Goal: Task Accomplishment & Management: Complete application form

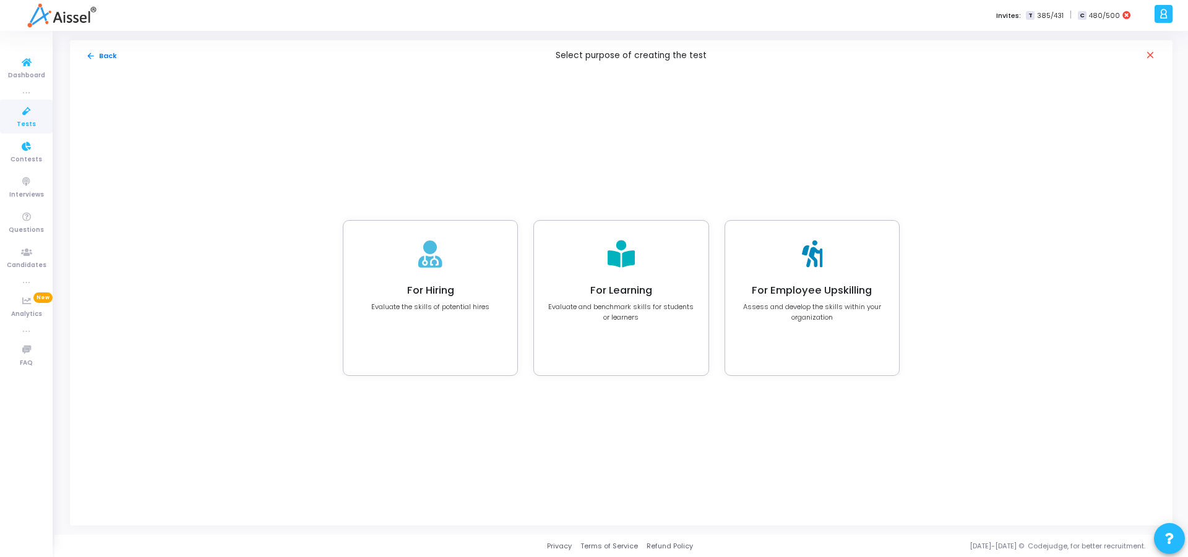
click at [36, 121] on link "Tests" at bounding box center [26, 117] width 53 height 34
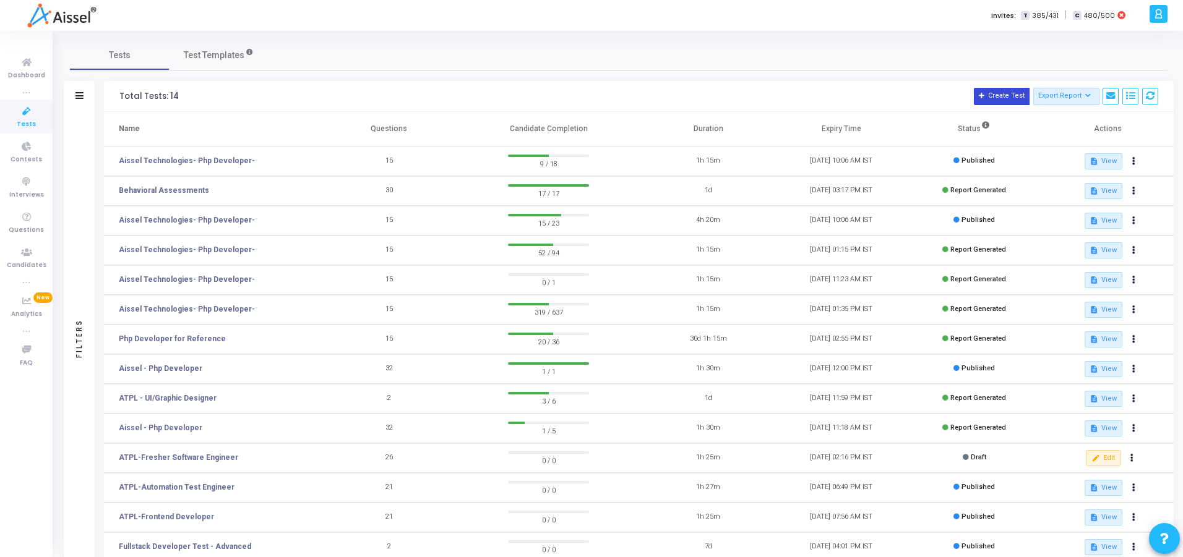
click at [997, 104] on button "Create Test" at bounding box center [1002, 96] width 56 height 17
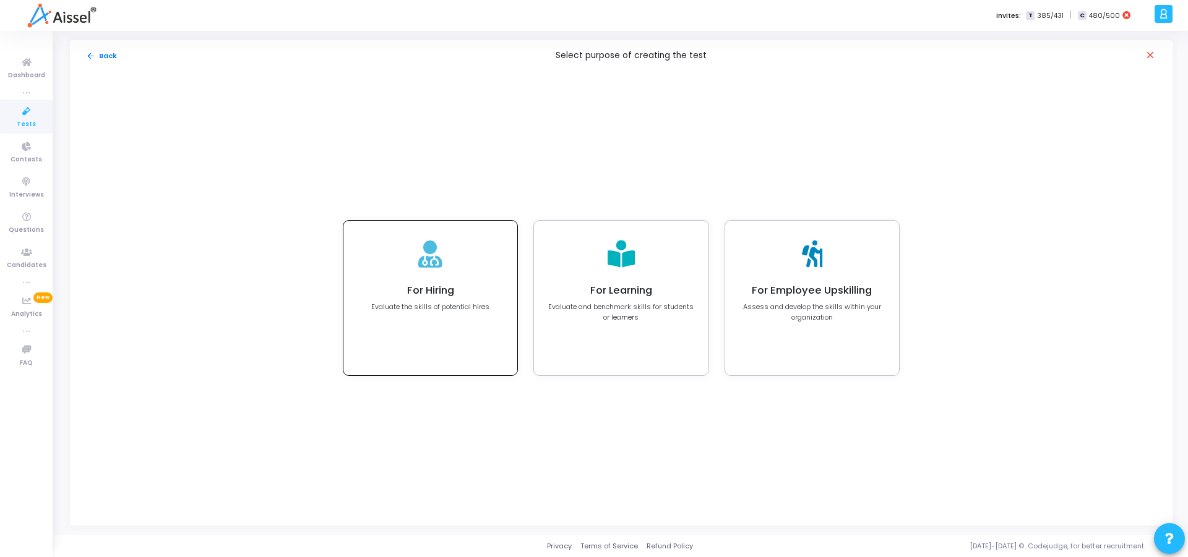
click at [468, 318] on div "For Hiring Evaluate the skills of potential hires" at bounding box center [430, 298] width 174 height 155
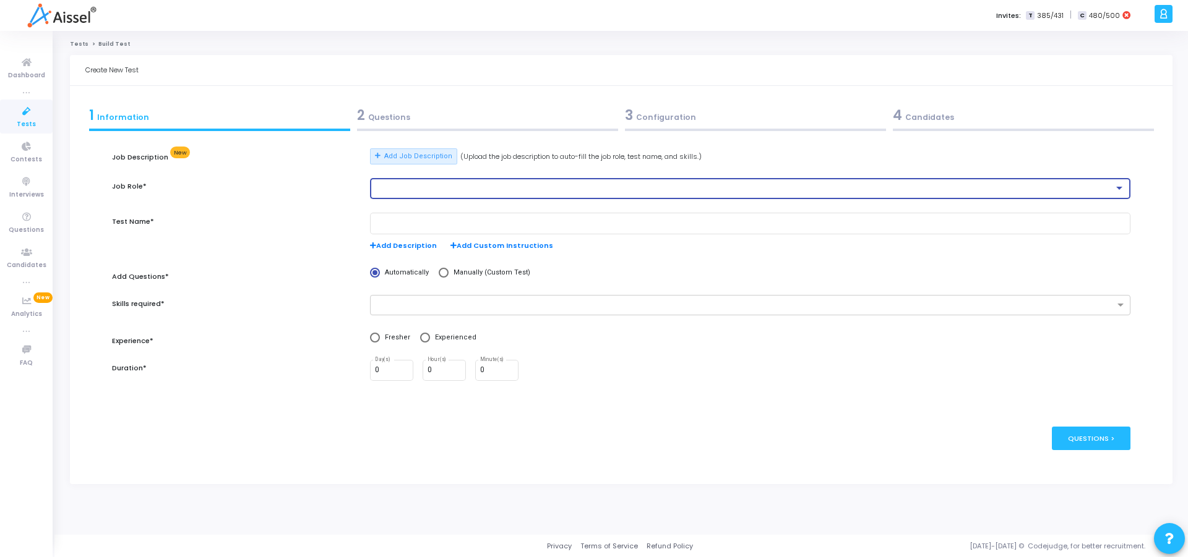
click at [399, 186] on div at bounding box center [744, 188] width 739 height 9
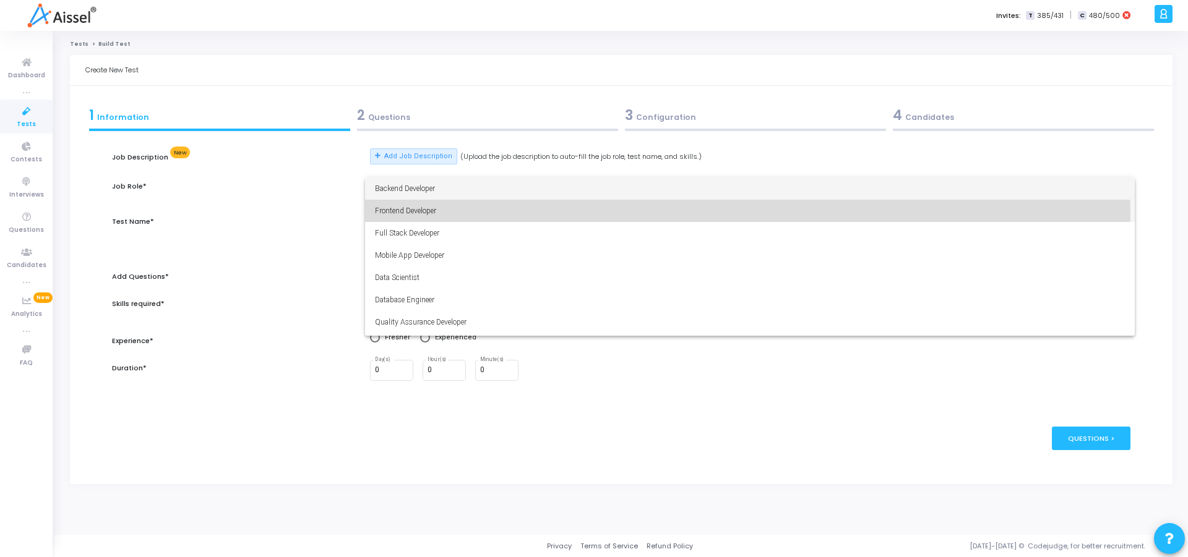
click at [426, 217] on span "Frontend Developer" at bounding box center [750, 211] width 750 height 22
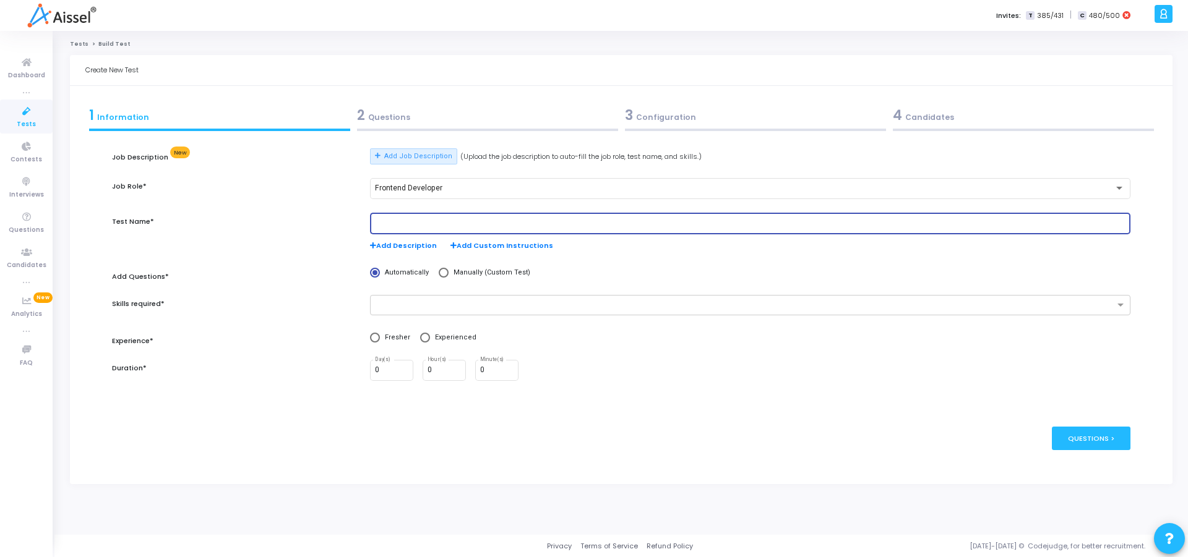
click at [422, 223] on input "text" at bounding box center [750, 224] width 750 height 9
click at [387, 121] on div "2 Questions" at bounding box center [487, 115] width 261 height 20
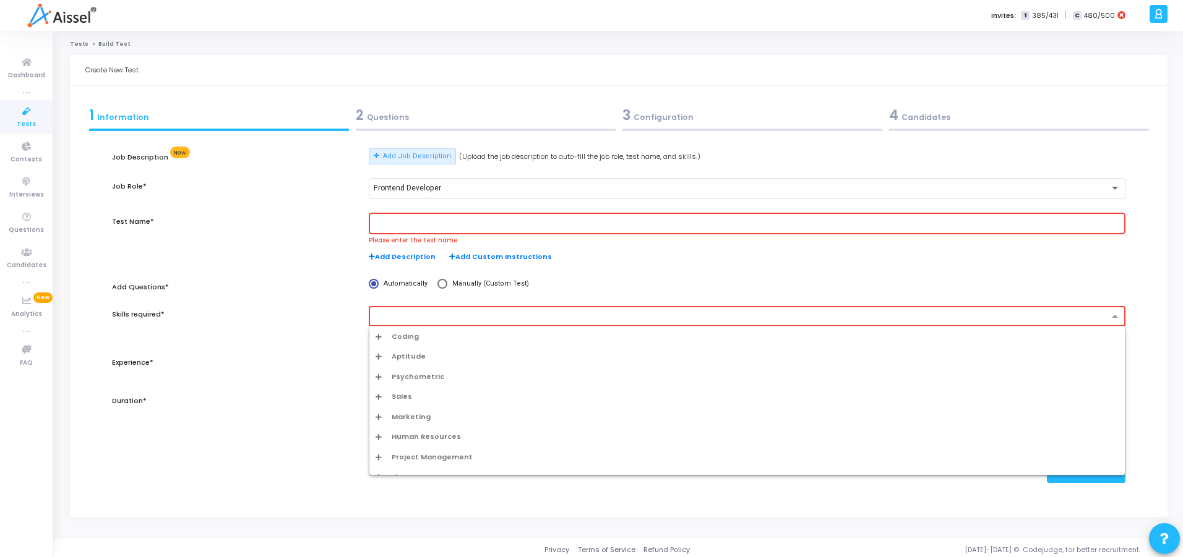
click at [443, 320] on input "text" at bounding box center [742, 317] width 732 height 11
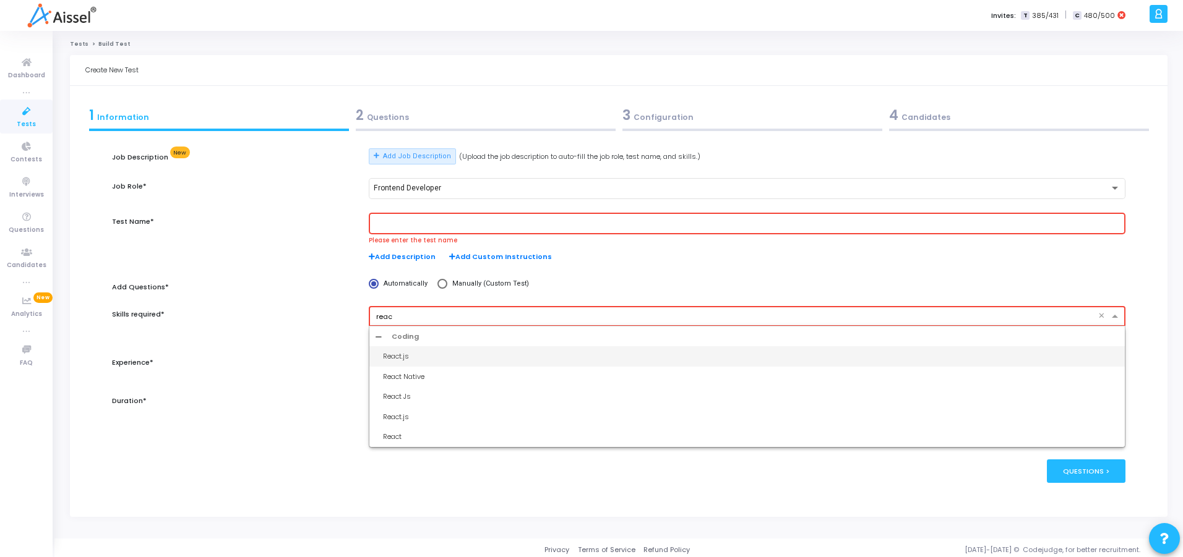
type input "react"
click at [394, 360] on div "React.js" at bounding box center [751, 356] width 736 height 11
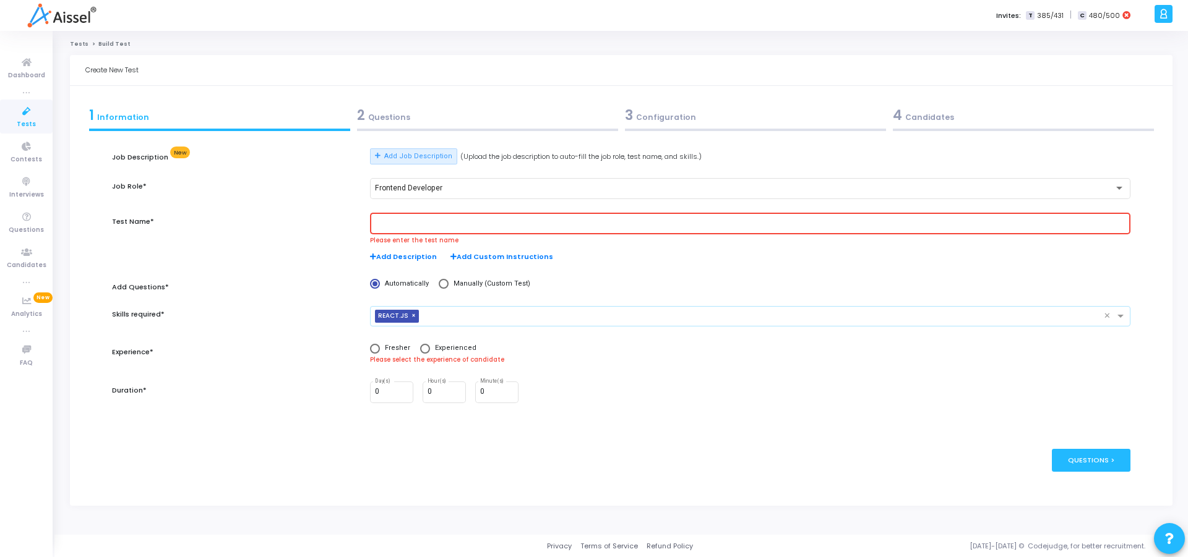
click at [469, 316] on input "text" at bounding box center [764, 317] width 680 height 11
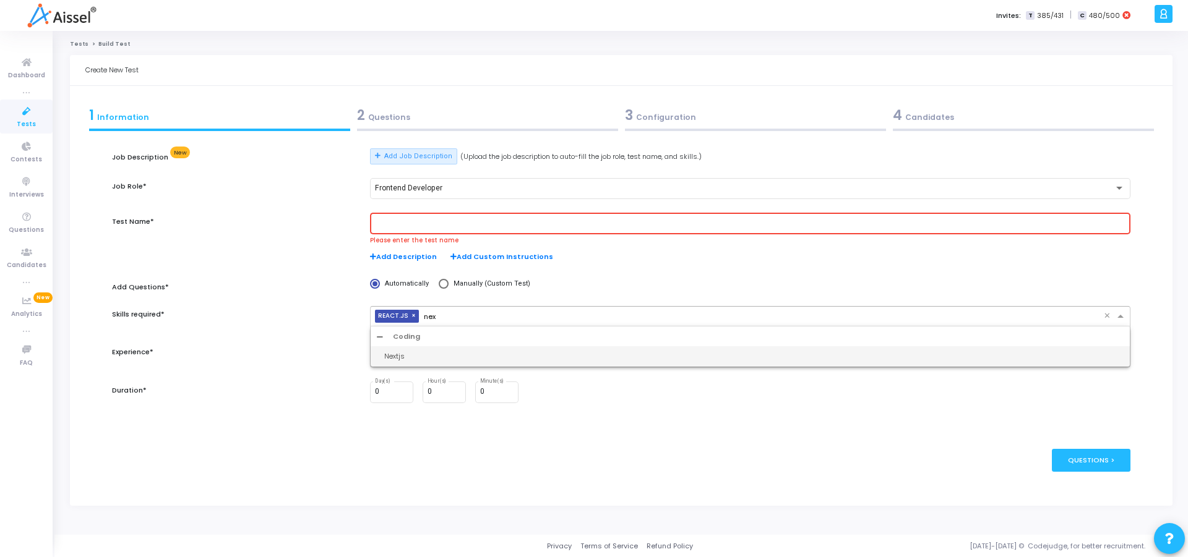
type input "next"
click at [405, 358] on div "Nextjs" at bounding box center [753, 356] width 739 height 11
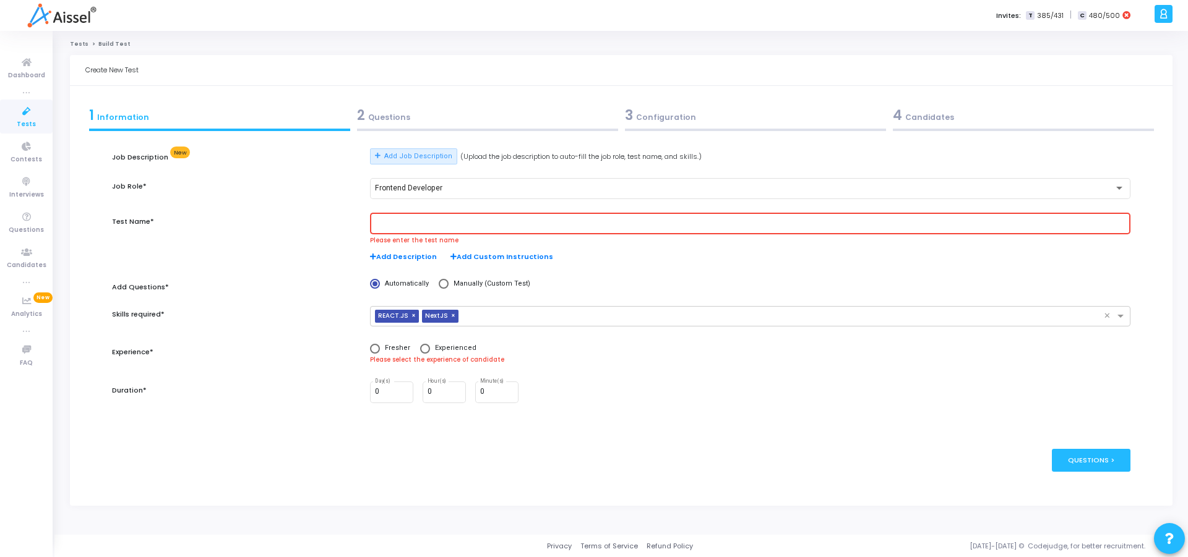
click at [395, 126] on div "2 Questions" at bounding box center [487, 117] width 268 height 33
click at [439, 221] on input "text" at bounding box center [750, 224] width 750 height 9
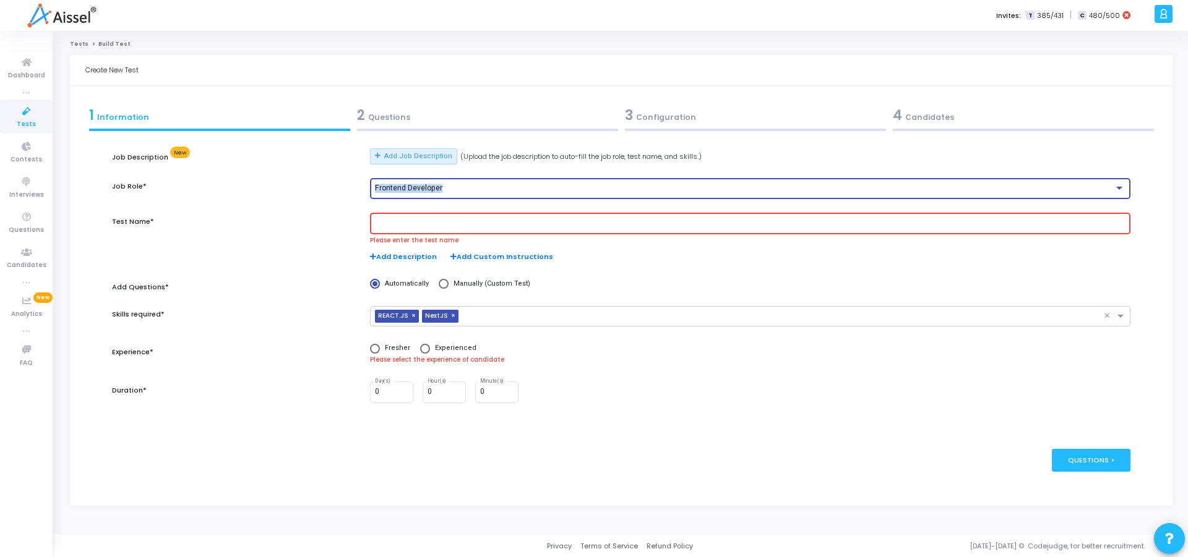
drag, startPoint x: 440, startPoint y: 187, endPoint x: 374, endPoint y: 179, distance: 67.3
click at [374, 179] on div "Frontend Developer" at bounding box center [750, 187] width 760 height 23
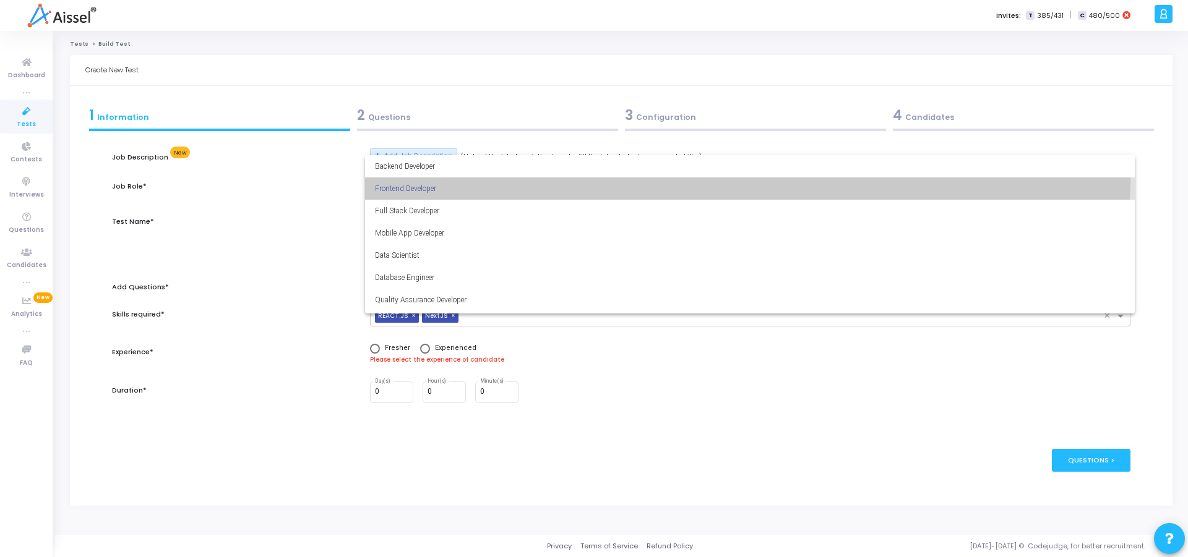
drag, startPoint x: 374, startPoint y: 179, endPoint x: 308, endPoint y: 401, distance: 232.1
click at [309, 405] on div "Backend Developer Frontend Developer Full Stack Developer Mobile App Developer …" at bounding box center [594, 278] width 1188 height 557
click at [406, 189] on span "Frontend Developer" at bounding box center [750, 189] width 750 height 22
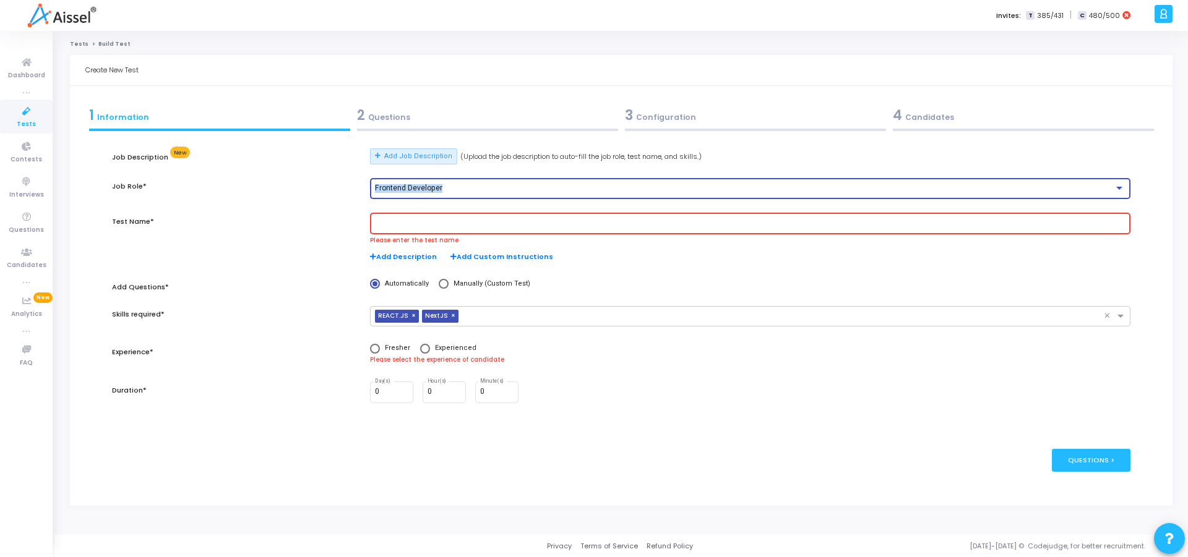
drag, startPoint x: 469, startPoint y: 189, endPoint x: 372, endPoint y: 186, distance: 97.2
click at [372, 186] on div "Frontend Developer" at bounding box center [750, 187] width 760 height 23
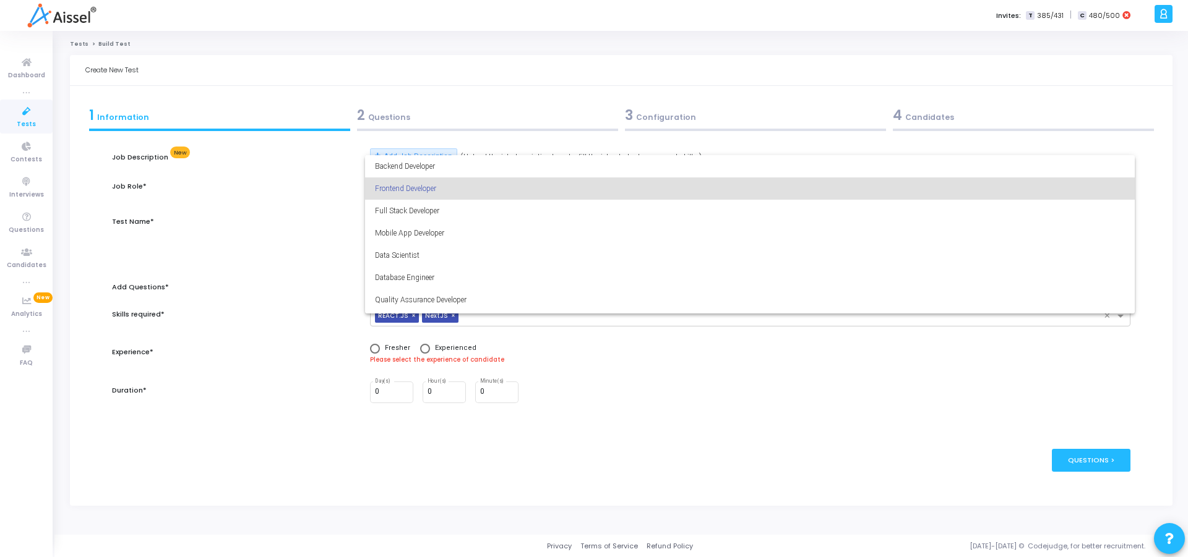
click at [595, 446] on div at bounding box center [594, 278] width 1188 height 557
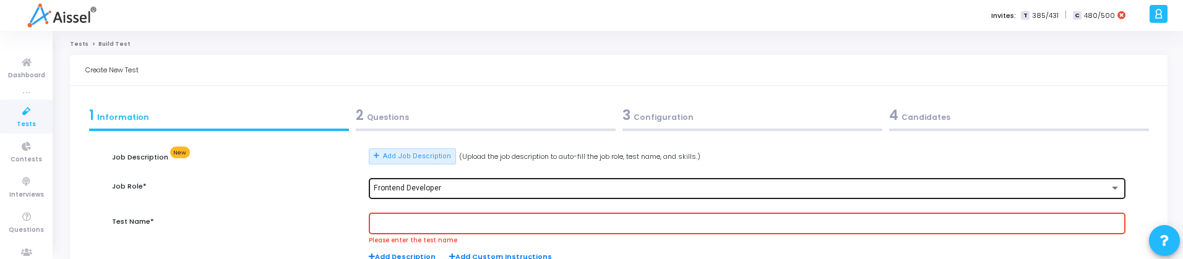
click at [431, 189] on span "Frontend Developer" at bounding box center [407, 188] width 67 height 9
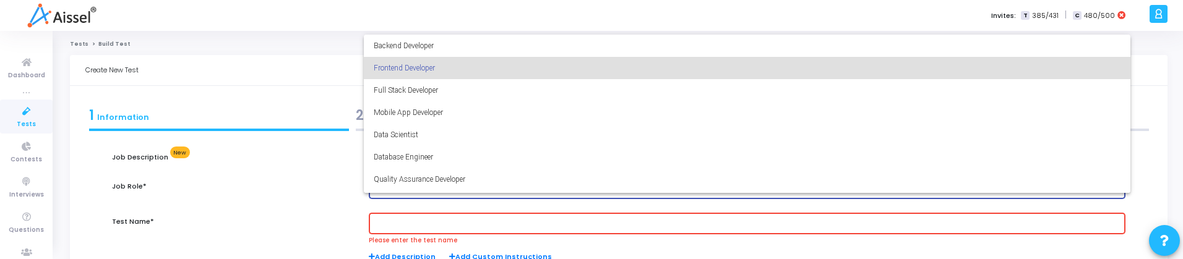
click at [304, 194] on div at bounding box center [591, 129] width 1183 height 259
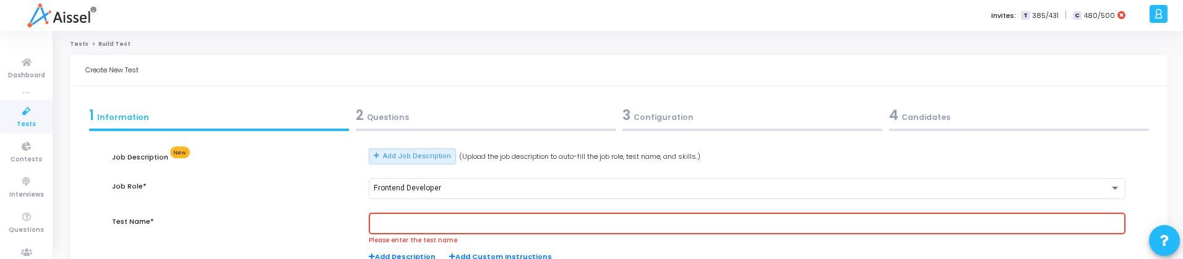
click at [398, 227] on input "text" at bounding box center [747, 224] width 747 height 9
paste input "Frontend Developer"
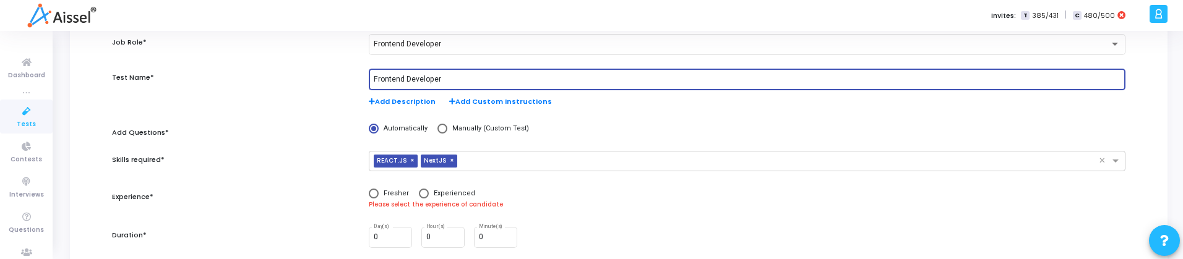
scroll to position [148, 0]
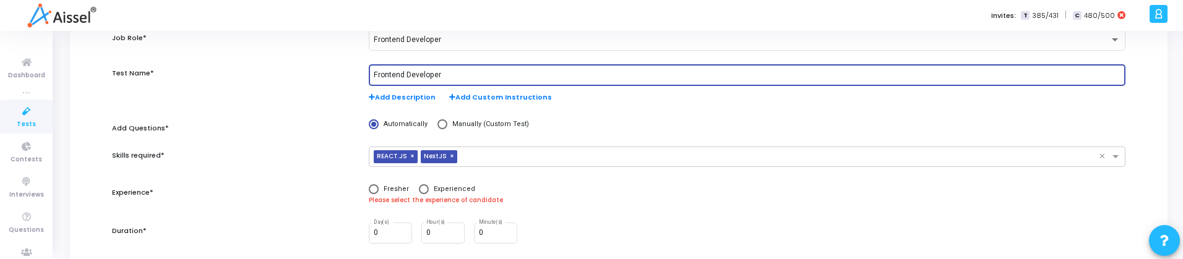
type input "Frontend Developer"
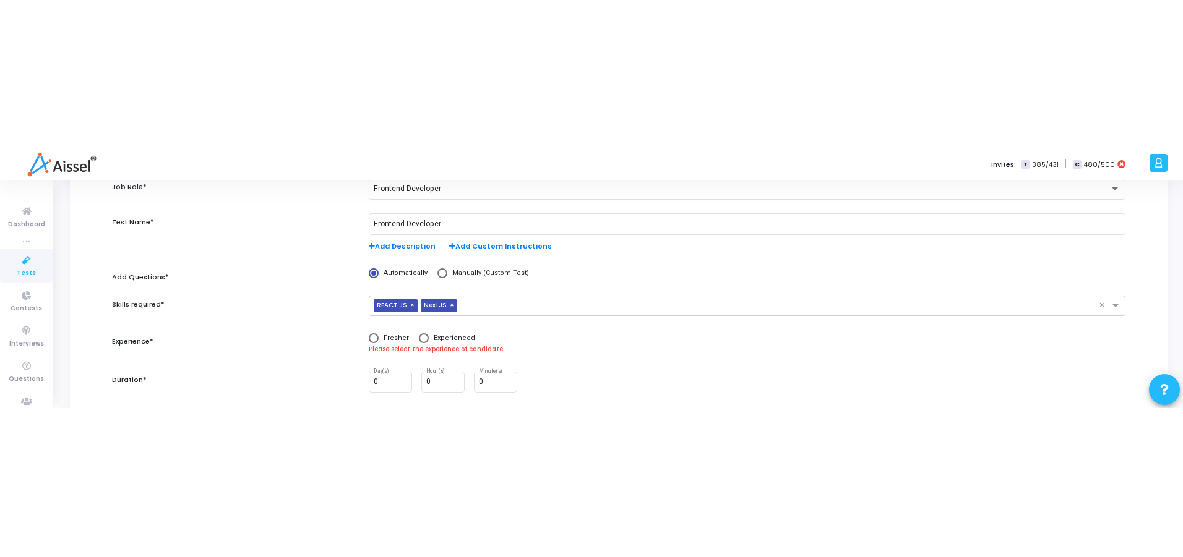
scroll to position [0, 0]
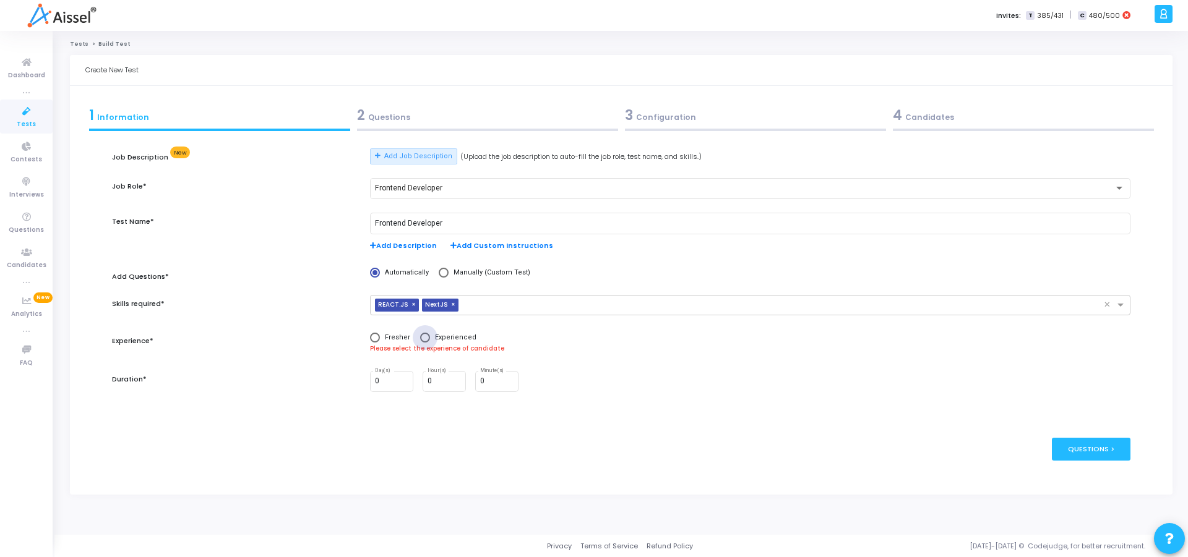
click at [424, 335] on span at bounding box center [425, 338] width 10 height 10
click at [424, 335] on input "Experienced" at bounding box center [425, 338] width 10 height 10
radio input "true"
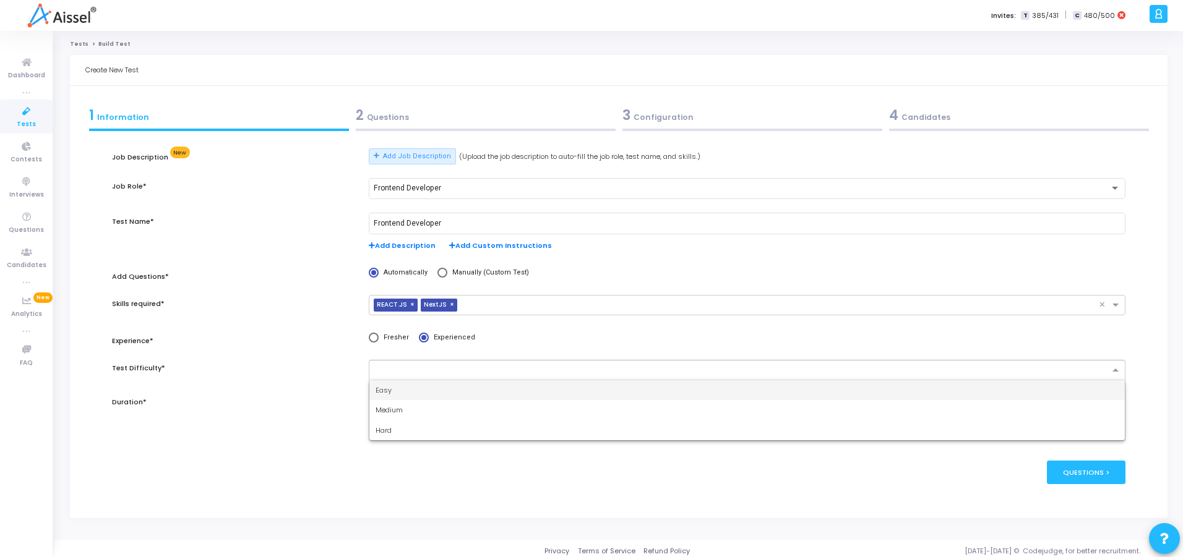
click at [430, 362] on div at bounding box center [739, 369] width 740 height 15
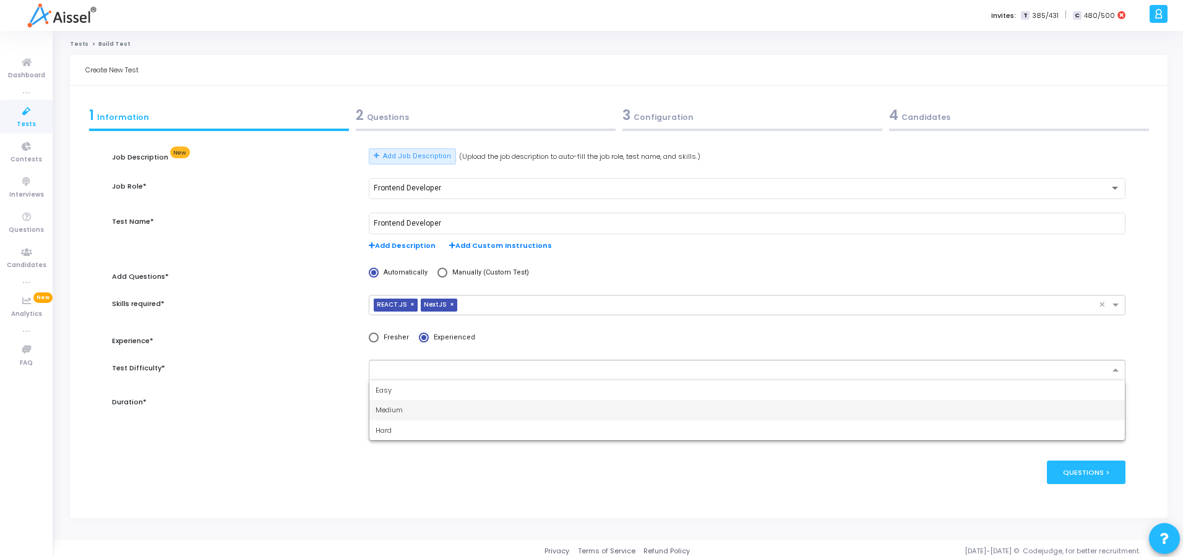
click at [396, 411] on span "Medium" at bounding box center [388, 410] width 27 height 10
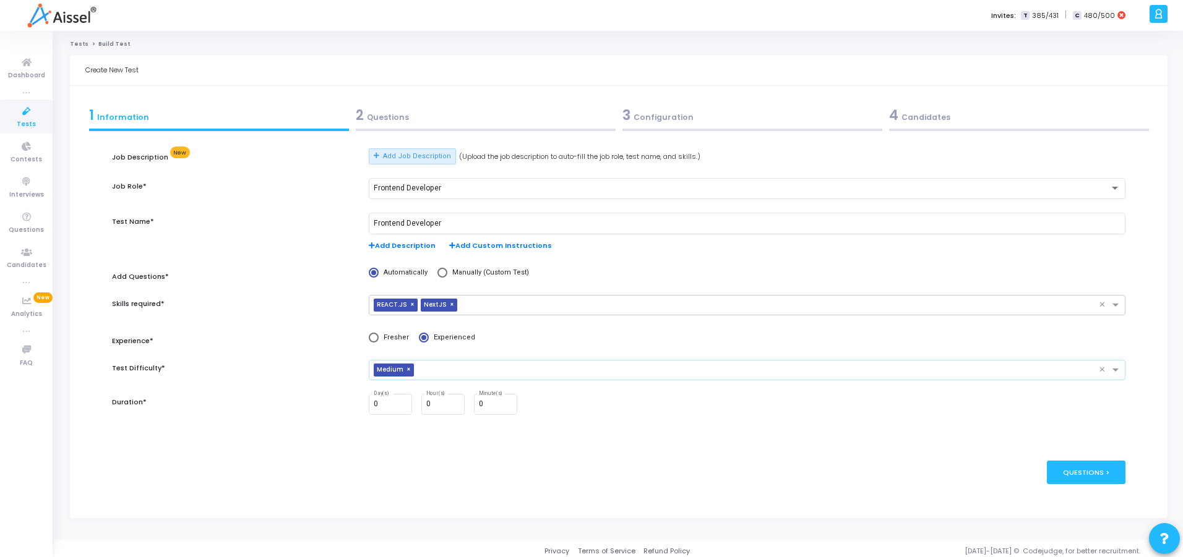
click at [364, 431] on div "Job Description New Add Job Description (Upload the job description to auto-fil…" at bounding box center [618, 295] width 1013 height 294
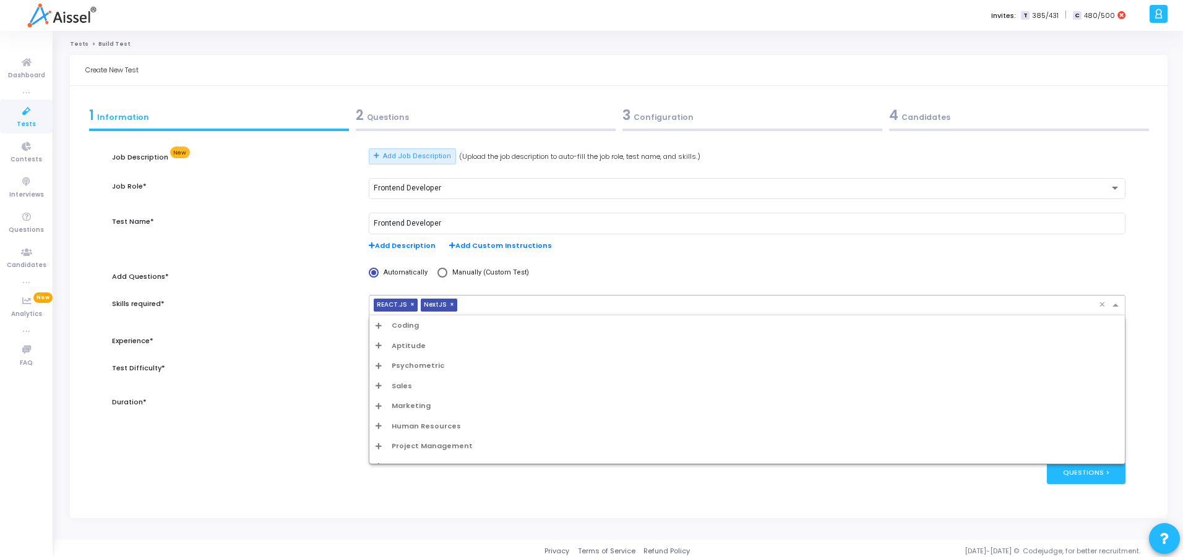
click at [549, 304] on input "text" at bounding box center [780, 306] width 637 height 11
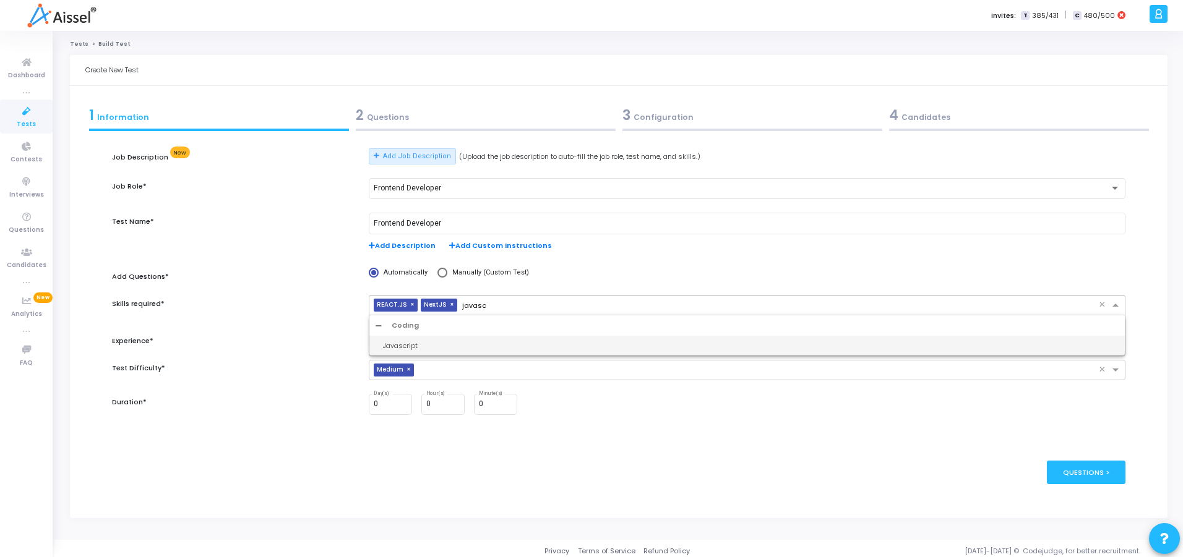
type input "javascr"
click at [488, 343] on div "Javascript" at bounding box center [751, 346] width 736 height 11
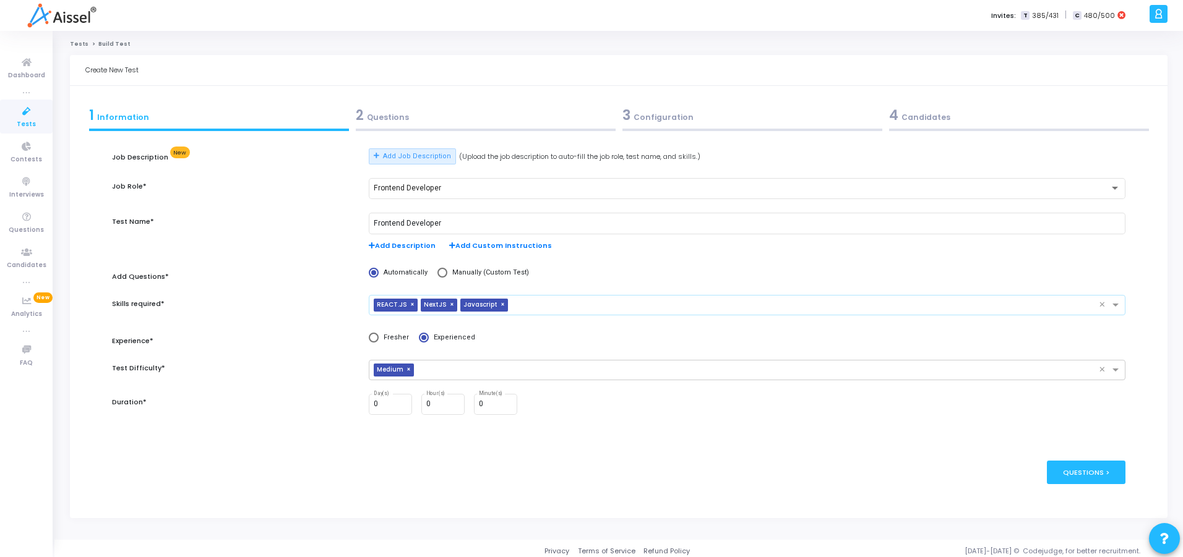
click at [526, 298] on div "× REACT.JS × NextJS × Javascript" at bounding box center [733, 305] width 729 height 19
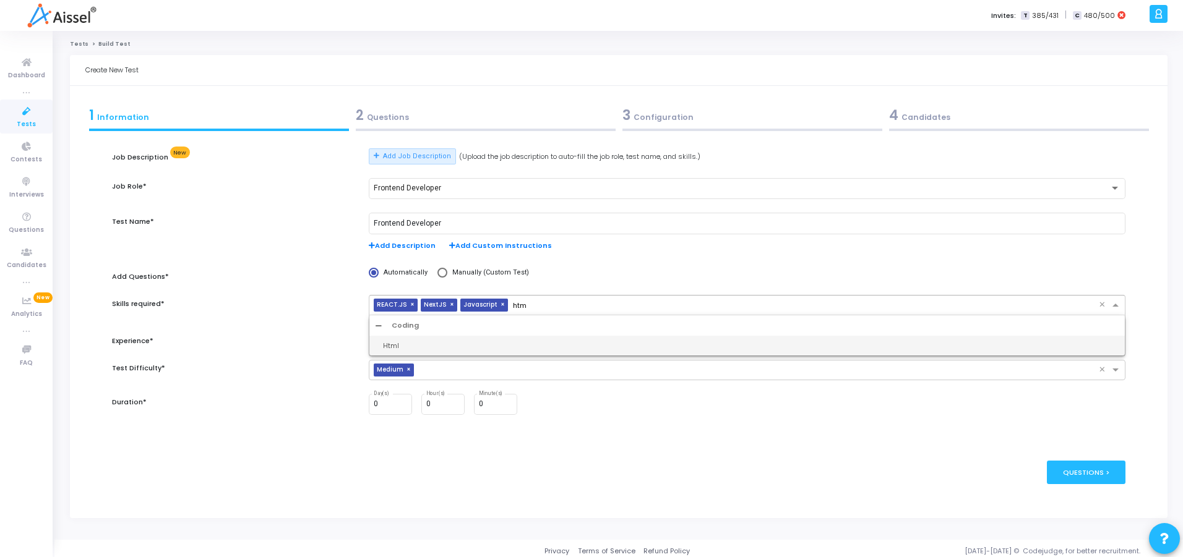
type input "html"
click at [504, 342] on div "Html" at bounding box center [751, 346] width 736 height 11
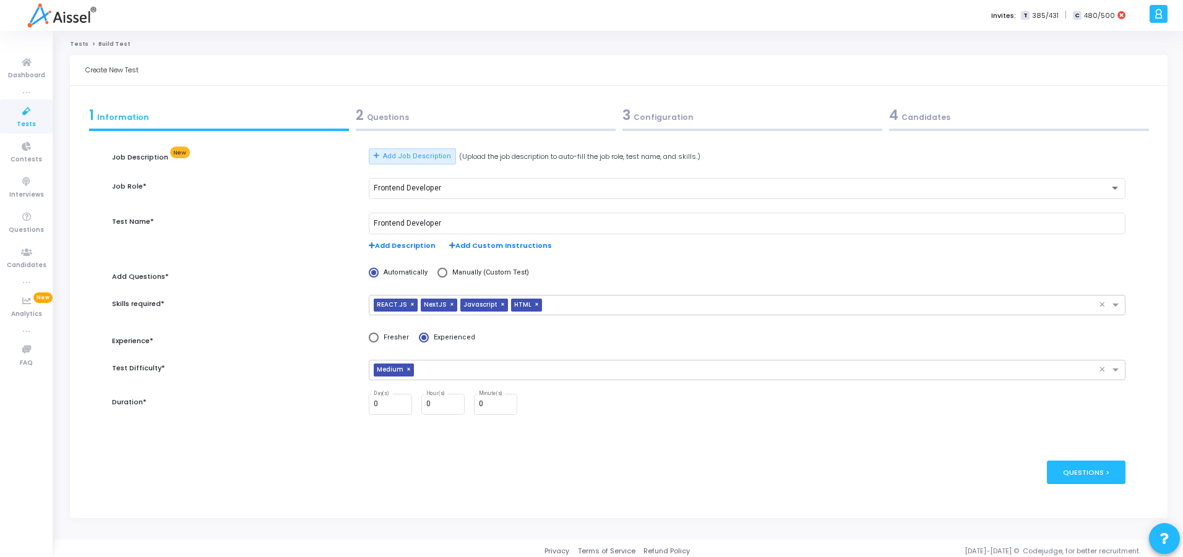
click at [571, 294] on div "Job Description New Add Job Description (Upload the job description to auto-fil…" at bounding box center [618, 288] width 1013 height 281
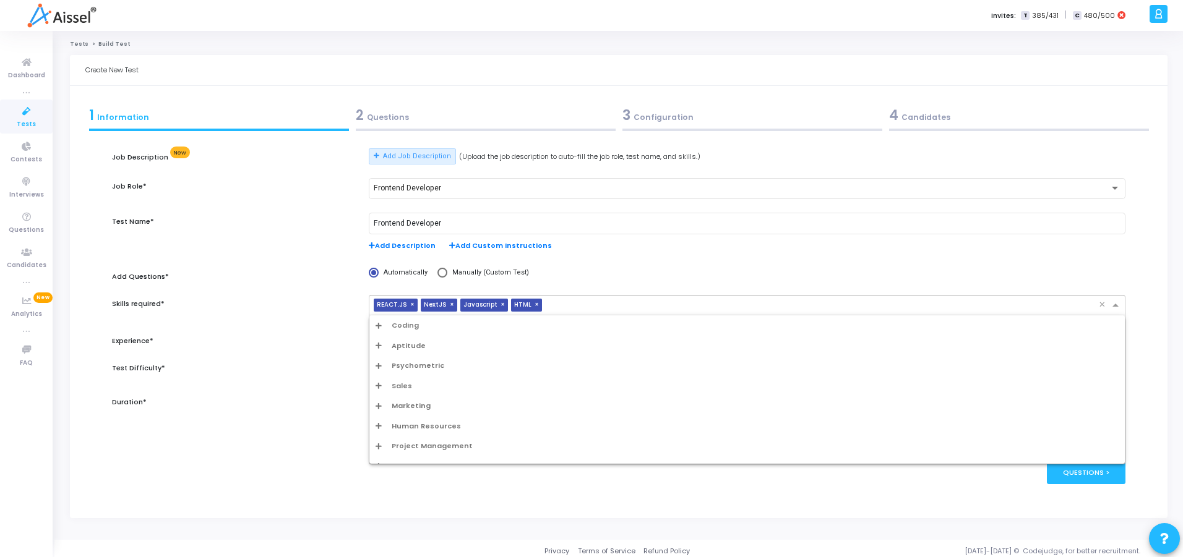
click at [572, 307] on input "text" at bounding box center [823, 306] width 552 height 11
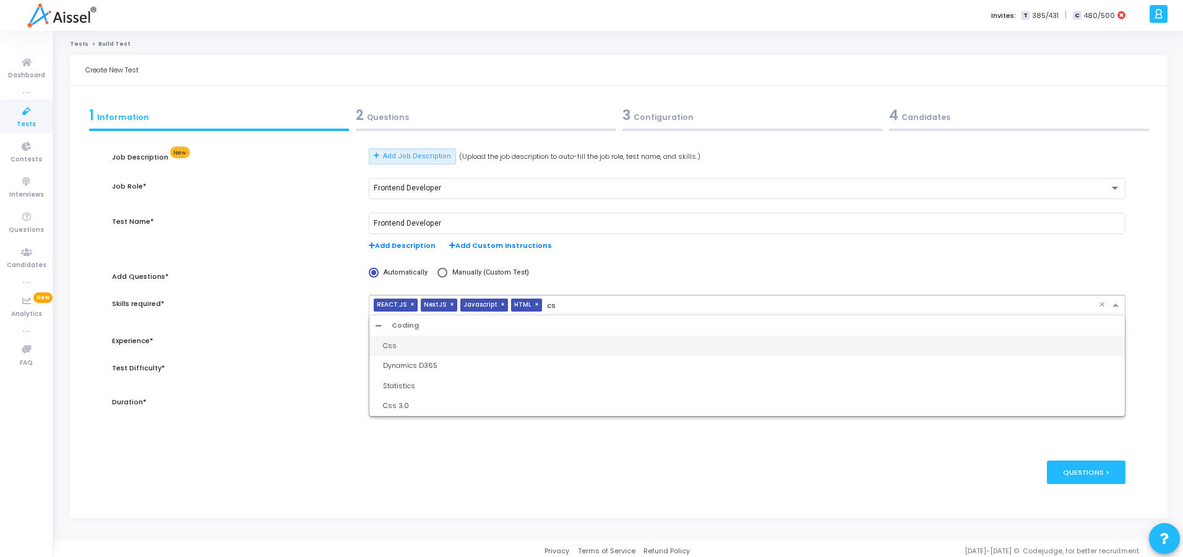
type input "css"
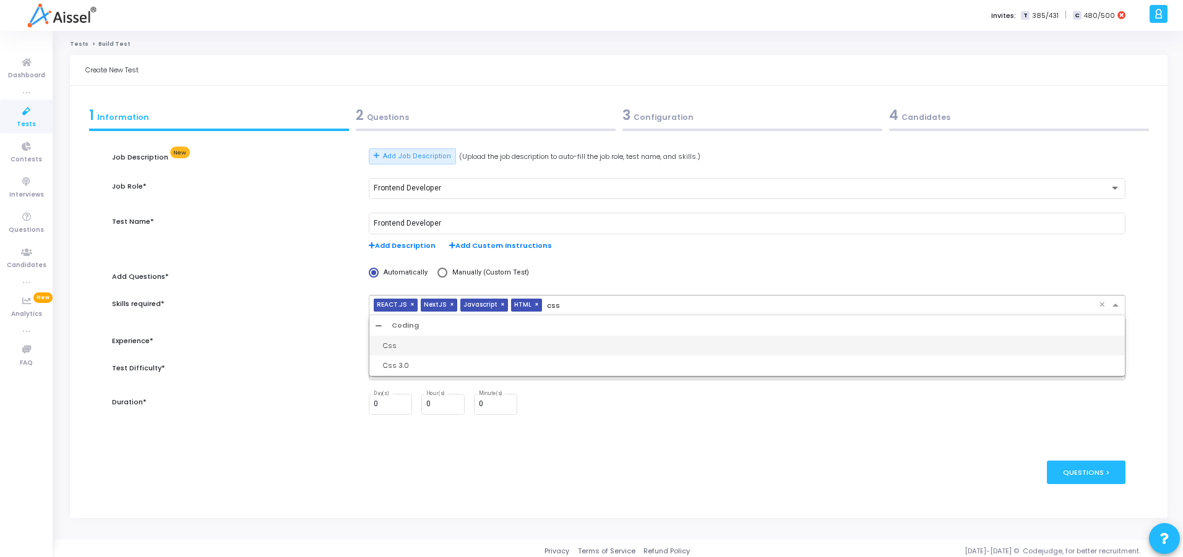
click at [448, 349] on div "Css" at bounding box center [751, 346] width 736 height 11
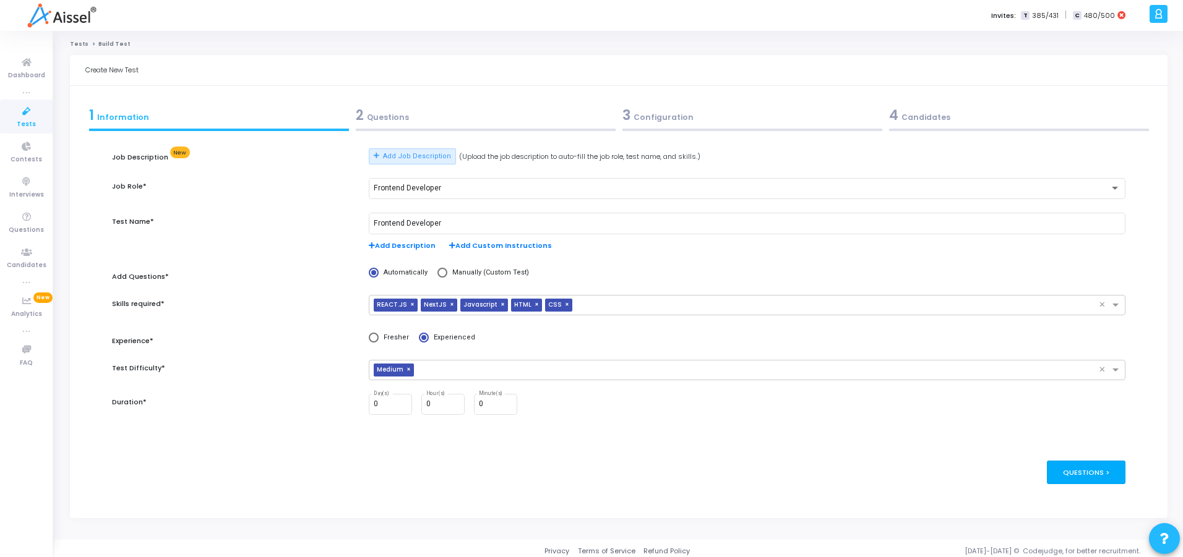
click at [1092, 476] on div "Questions >" at bounding box center [1086, 472] width 79 height 23
click at [386, 404] on input "0" at bounding box center [390, 404] width 33 height 9
click at [443, 404] on input "0" at bounding box center [442, 404] width 33 height 9
type input "1"
click at [729, 431] on div "Job Description New Add Job Description (Upload the job description to auto-fil…" at bounding box center [618, 295] width 1013 height 294
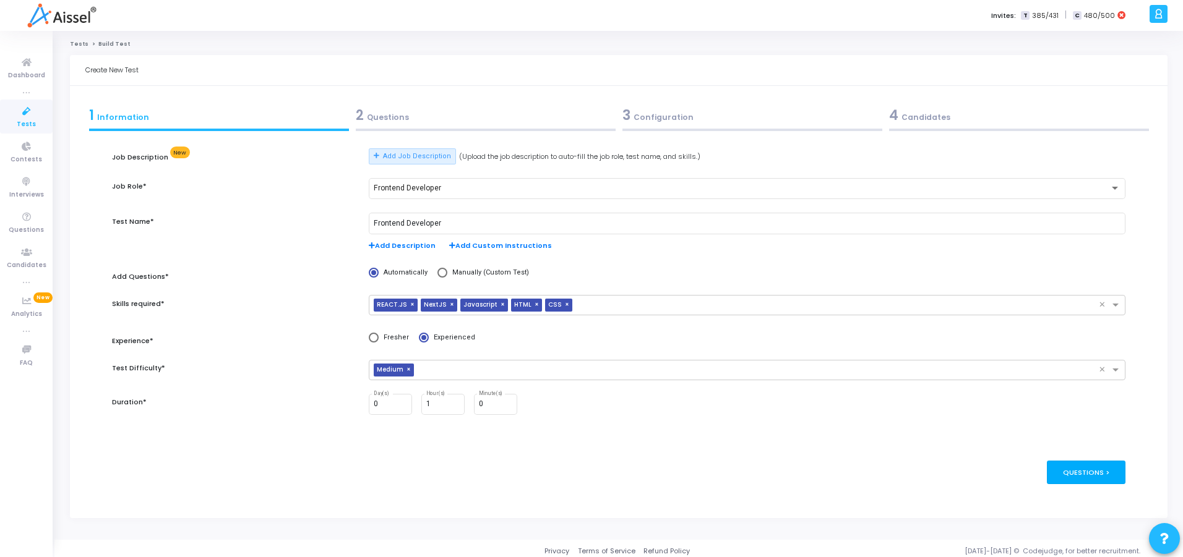
click at [1091, 474] on div "Questions >" at bounding box center [1086, 472] width 79 height 23
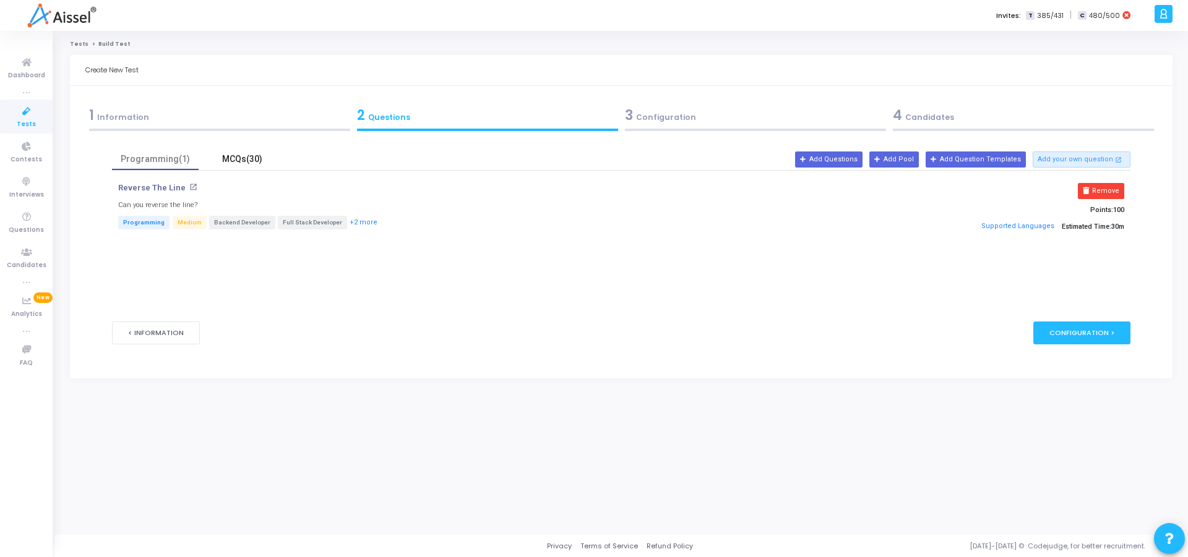
click at [242, 155] on div "MCQs(30)" at bounding box center [242, 159] width 72 height 13
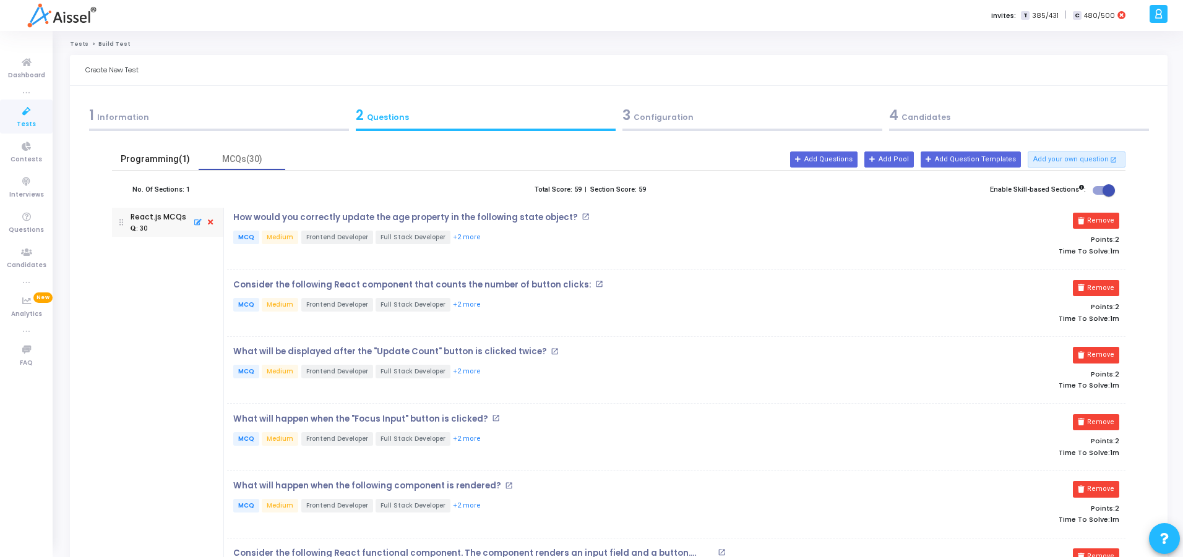
click at [155, 165] on div "Programming(1)" at bounding box center [155, 159] width 72 height 13
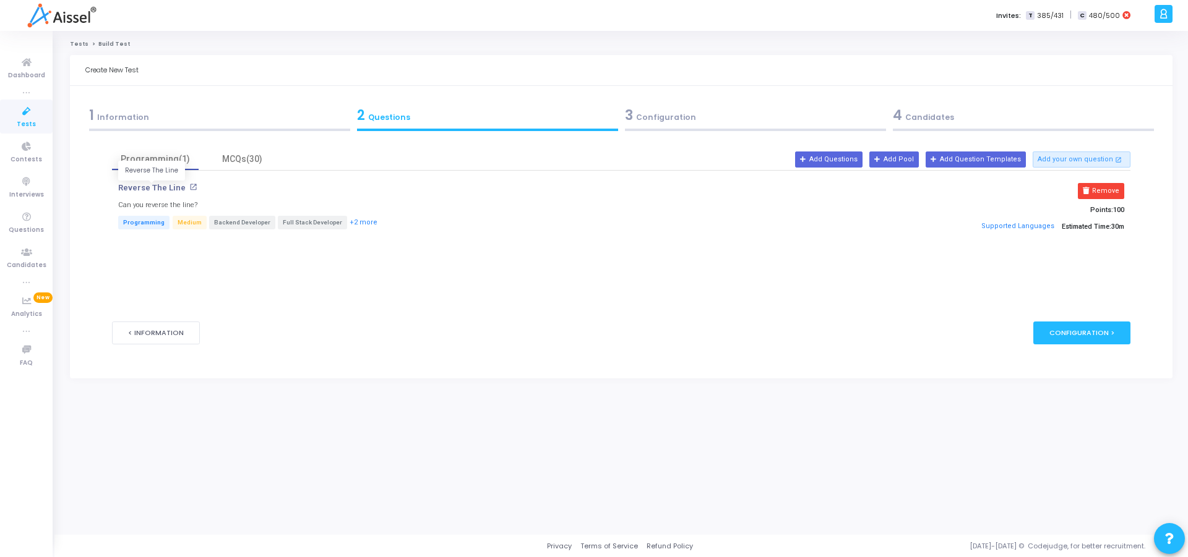
click at [154, 189] on p "Reverse The Line" at bounding box center [151, 188] width 67 height 10
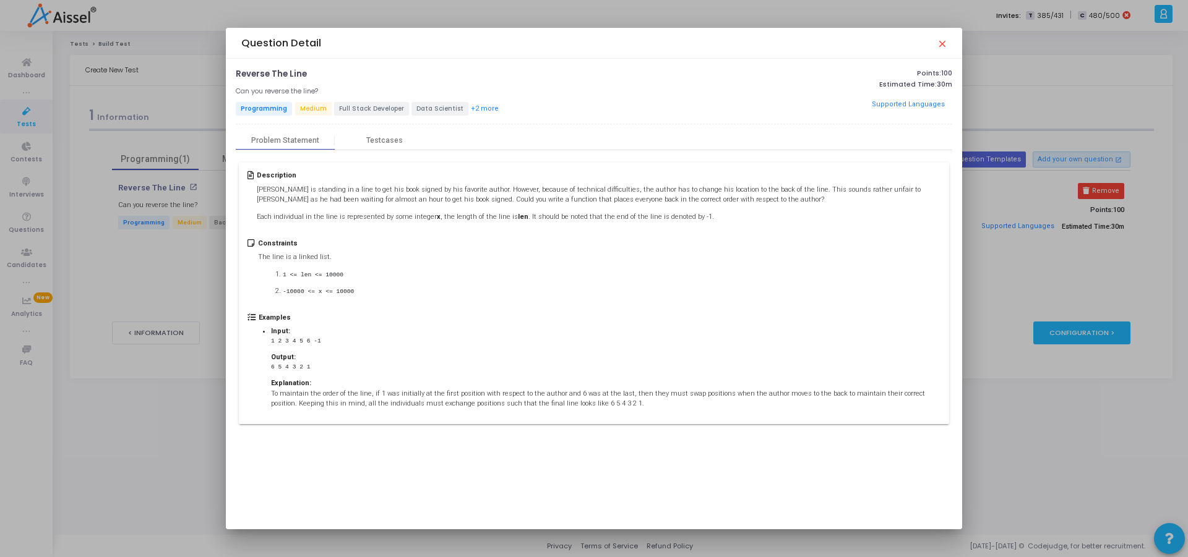
click at [944, 44] on mat-icon "close" at bounding box center [942, 43] width 10 height 10
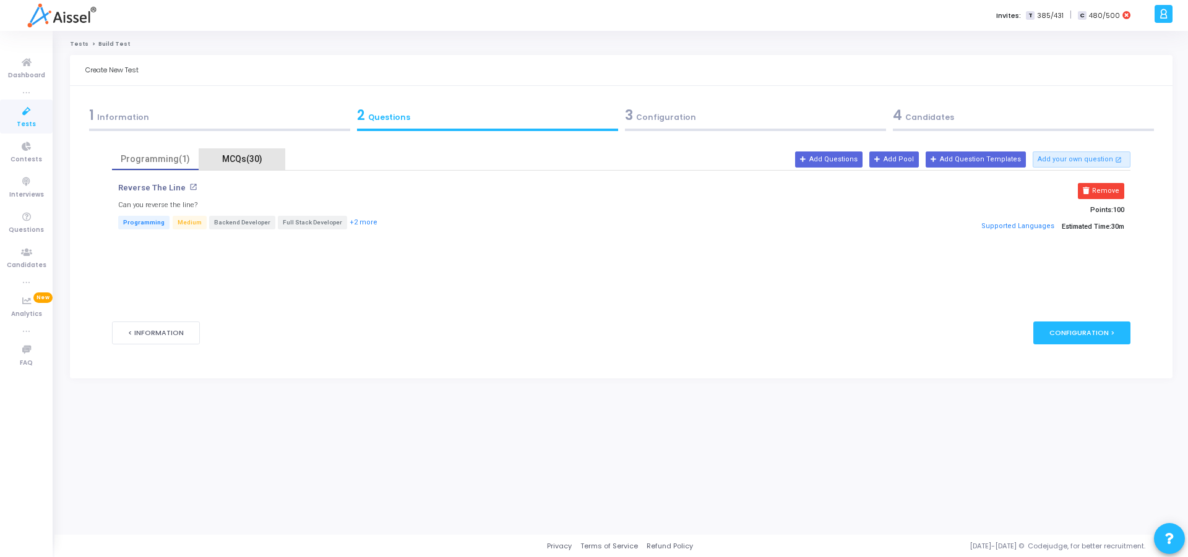
click at [255, 161] on div "MCQs(30)" at bounding box center [242, 159] width 72 height 13
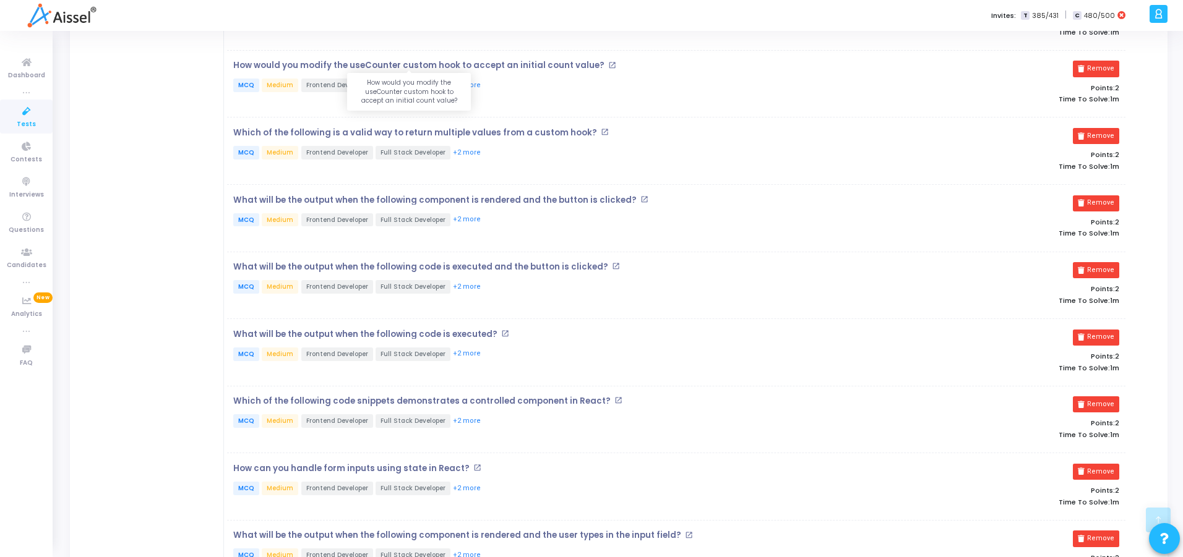
scroll to position [965, 0]
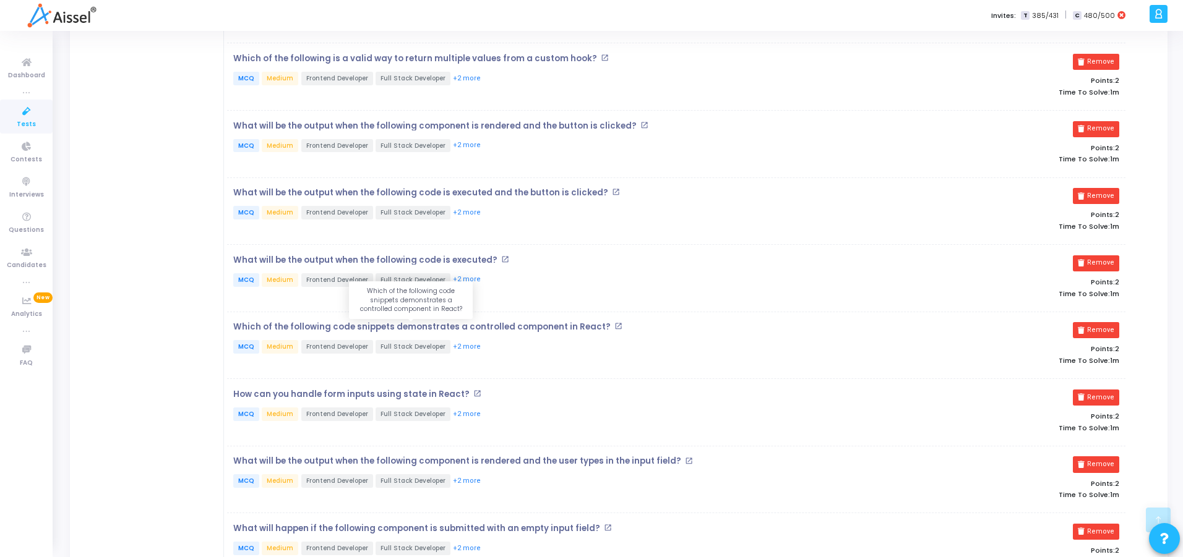
click at [277, 330] on p "Which of the following code snippets demonstrates a controlled component in Rea…" at bounding box center [421, 327] width 377 height 10
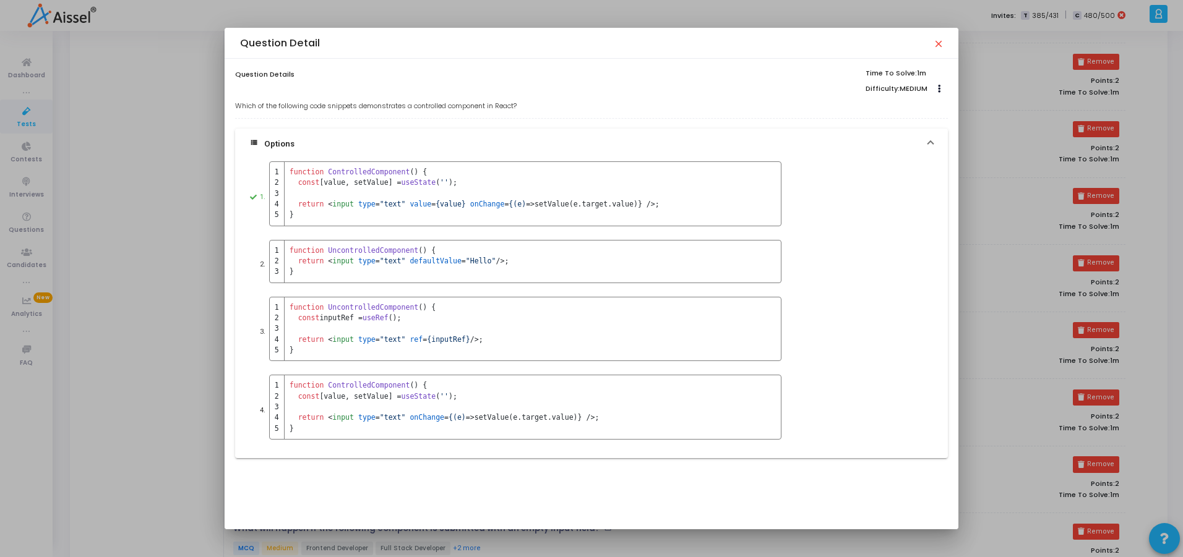
click at [942, 42] on mat-icon "close" at bounding box center [938, 43] width 10 height 10
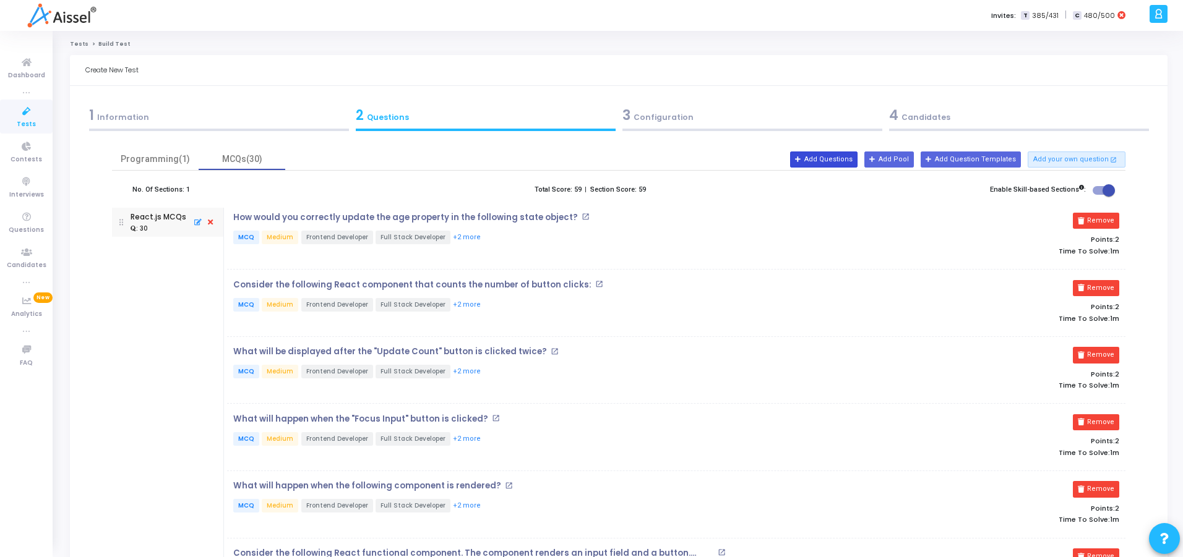
click at [838, 161] on button "Add Questions" at bounding box center [823, 160] width 67 height 16
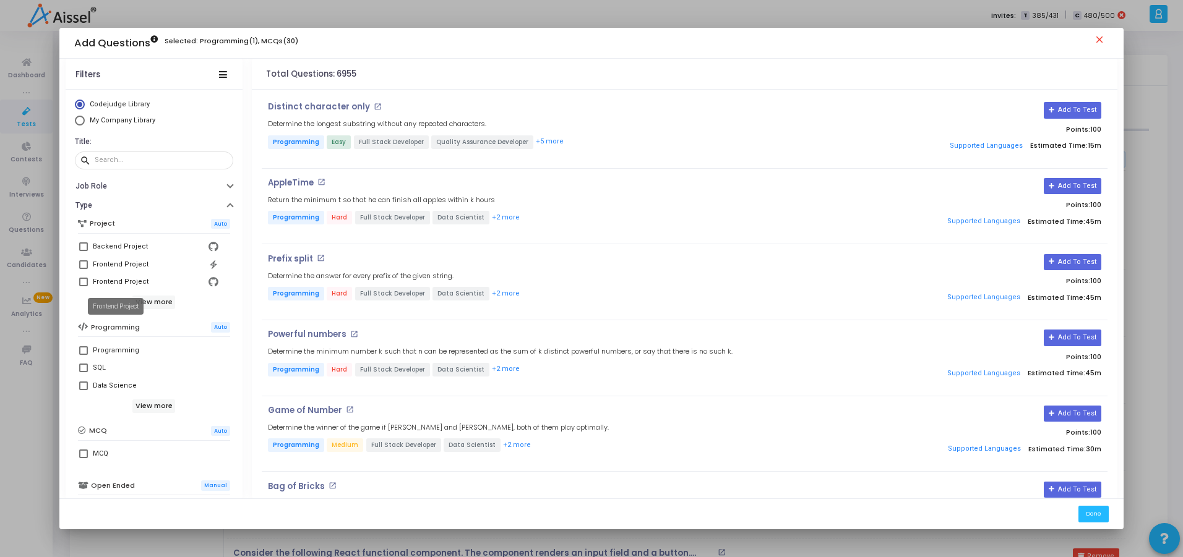
click at [131, 284] on div "Frontend Project" at bounding box center [121, 282] width 56 height 15
click at [84, 286] on input "Frontend Project" at bounding box center [83, 286] width 1 height 1
checkbox input "true"
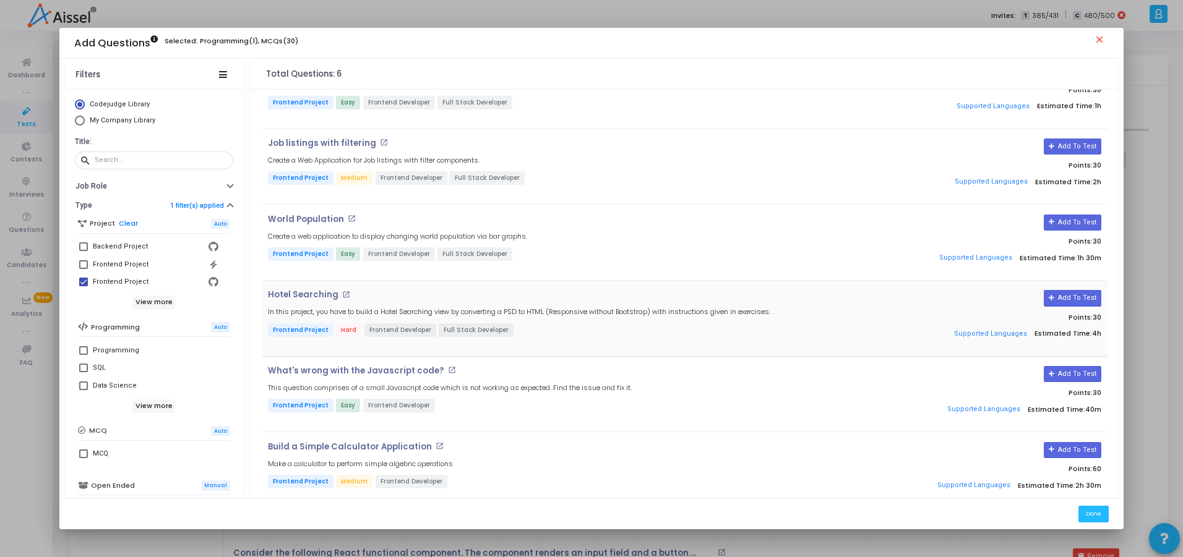
scroll to position [60, 0]
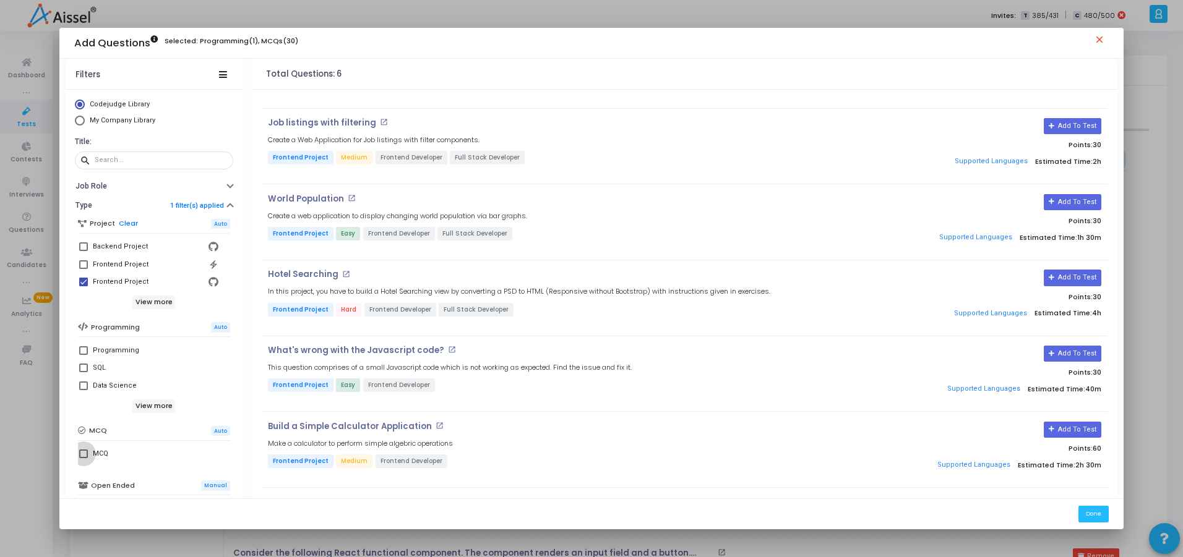
click at [83, 454] on span at bounding box center [83, 454] width 9 height 9
click at [83, 458] on input "MCQ" at bounding box center [83, 458] width 1 height 1
checkbox input "true"
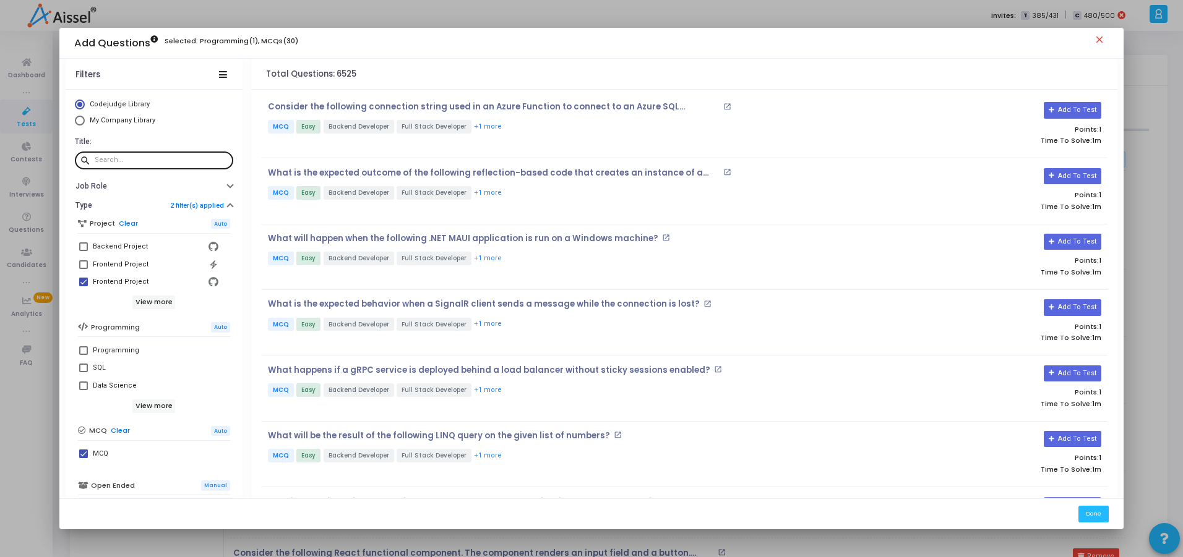
click at [137, 155] on div at bounding box center [162, 160] width 134 height 20
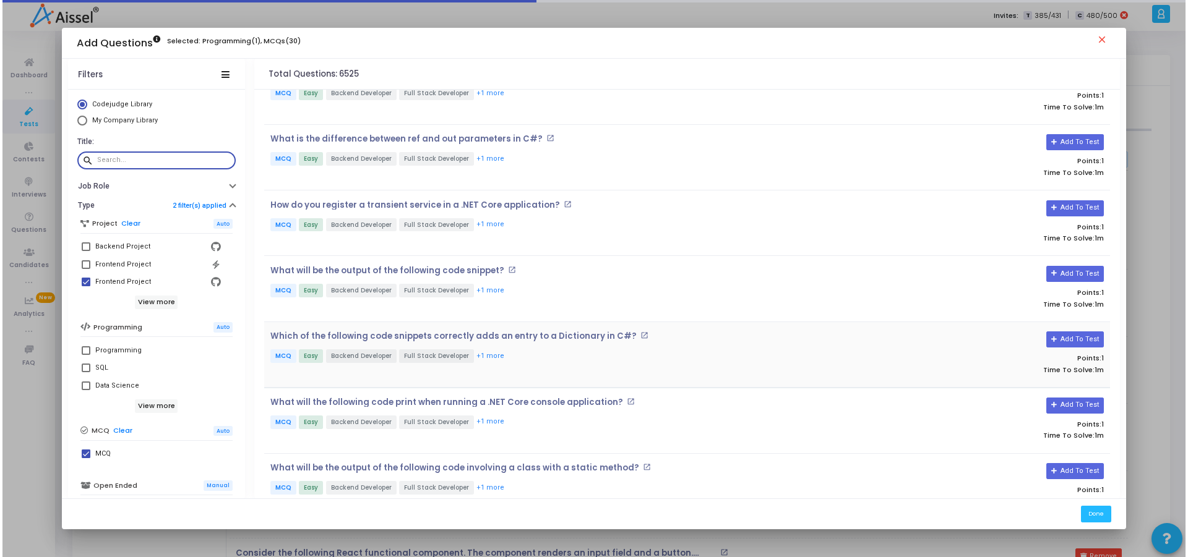
scroll to position [520, 0]
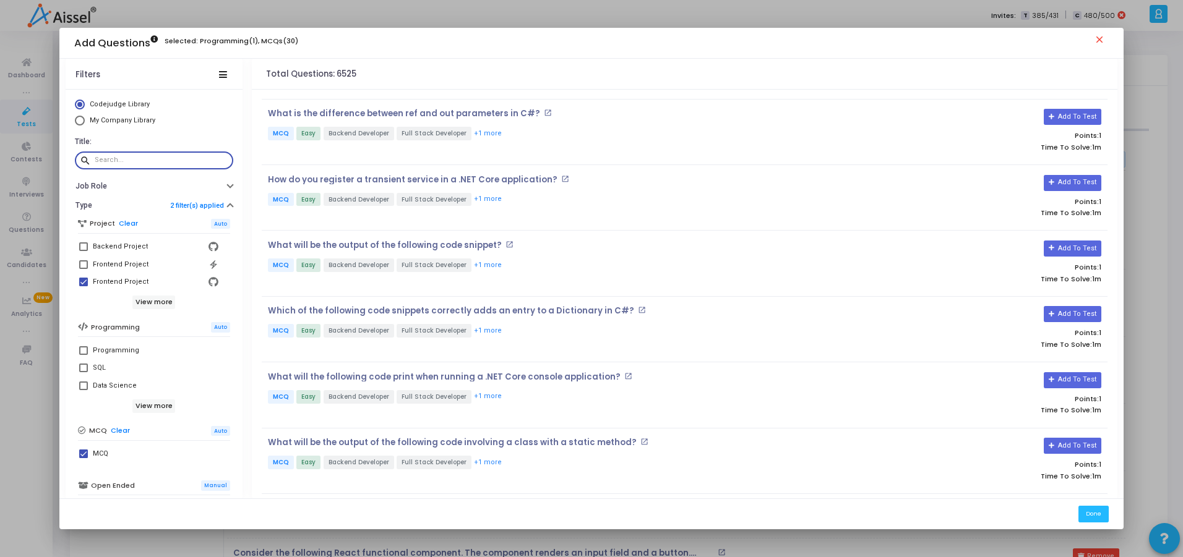
click at [1104, 41] on mat-icon "close" at bounding box center [1101, 41] width 15 height 15
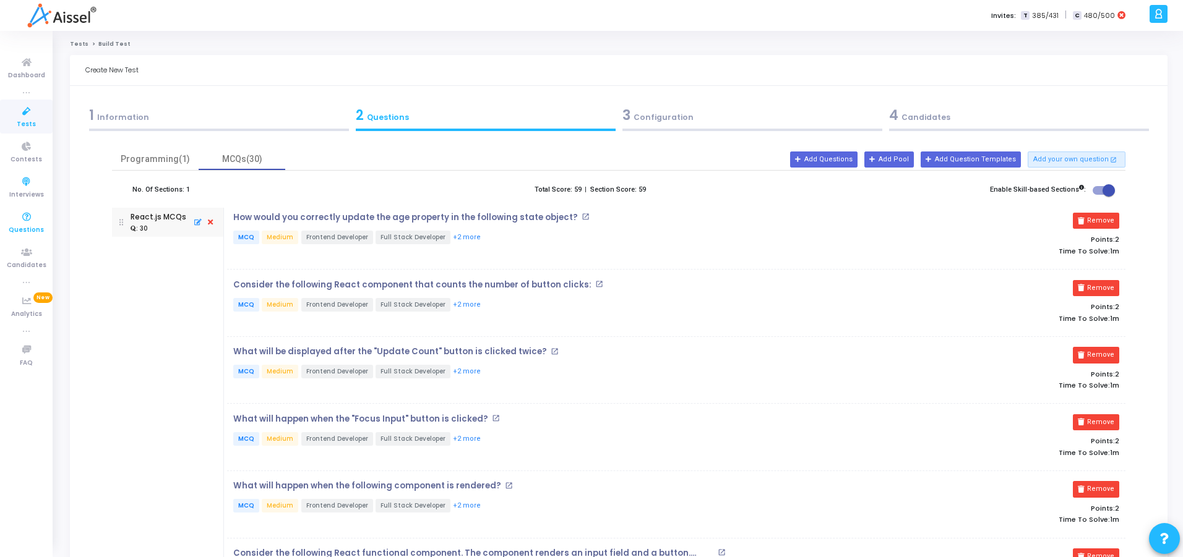
click at [27, 220] on icon at bounding box center [27, 217] width 26 height 15
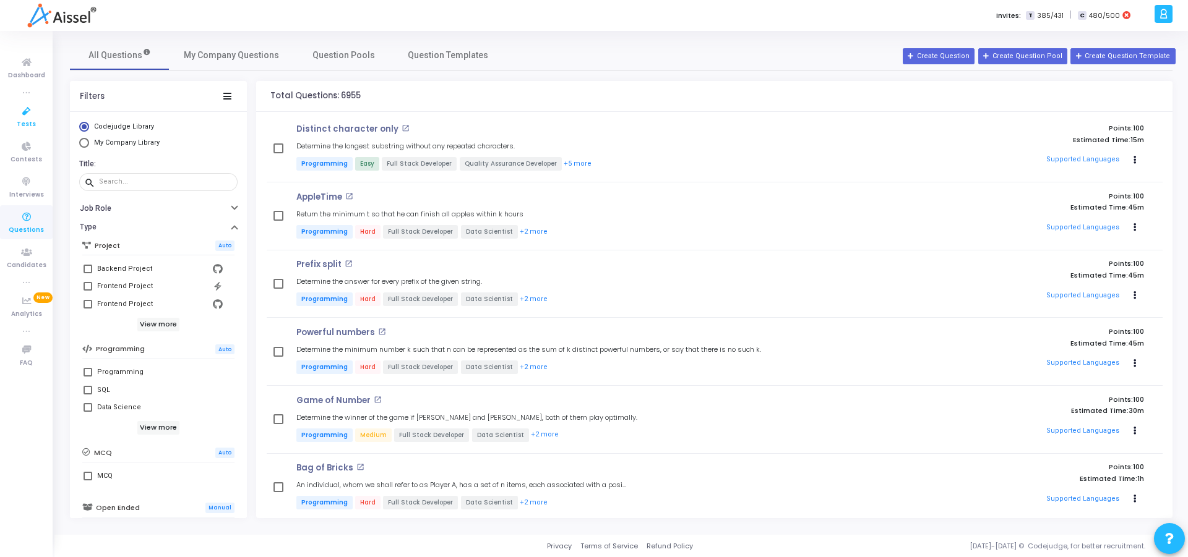
click at [23, 125] on span "Tests" at bounding box center [26, 124] width 19 height 11
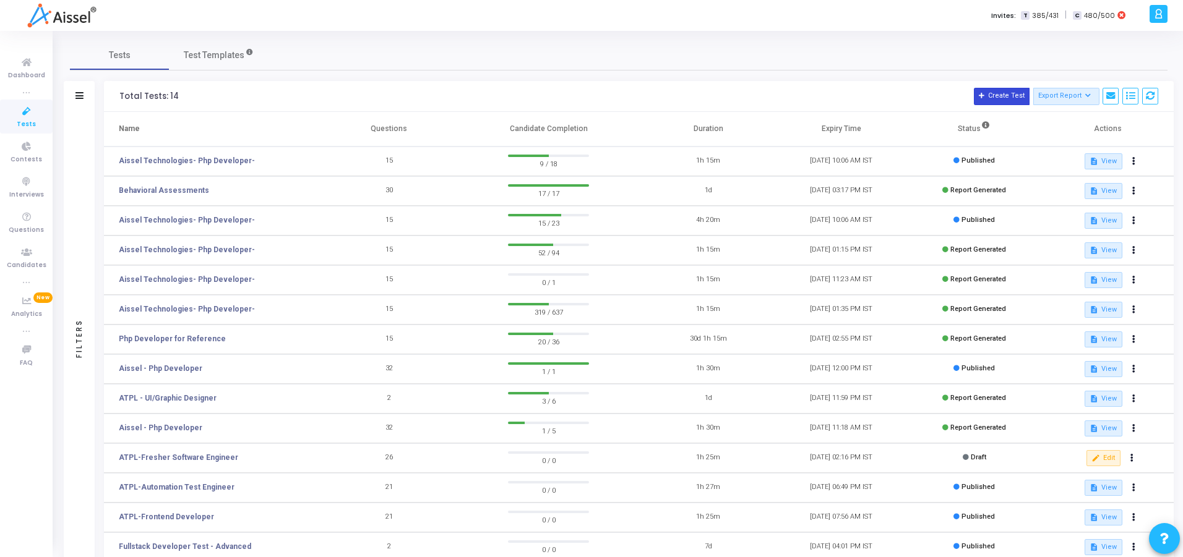
click at [1008, 93] on button "Create Test" at bounding box center [1002, 96] width 56 height 17
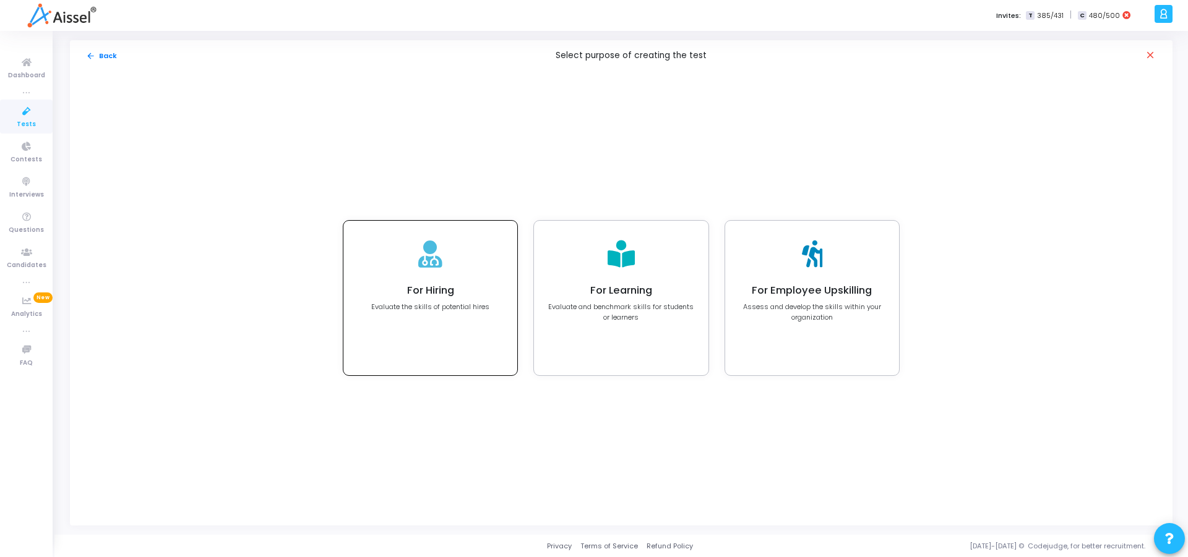
click at [421, 270] on div at bounding box center [430, 254] width 24 height 41
